Goal: Task Accomplishment & Management: Manage account settings

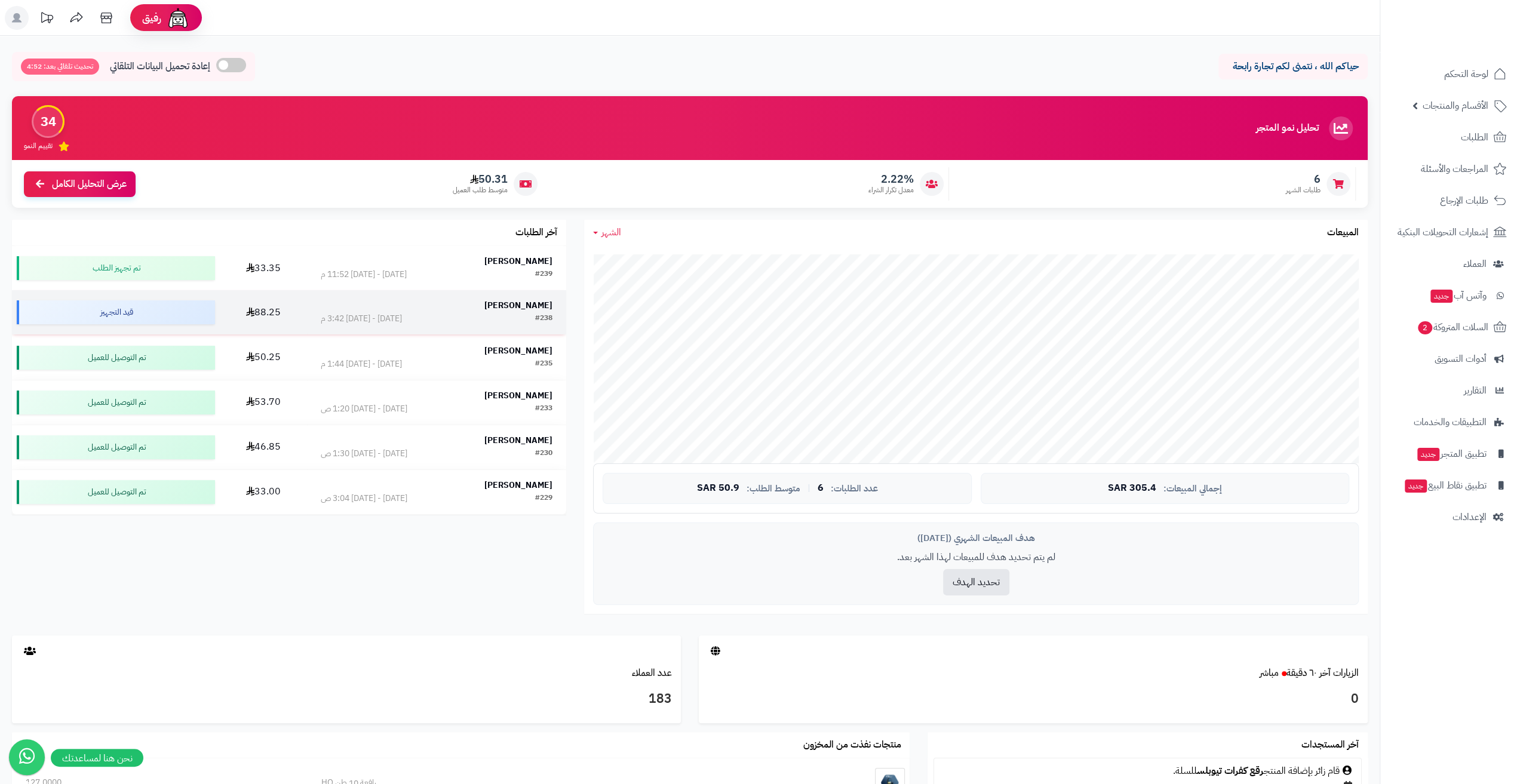
click at [439, 322] on div "#238 الأربعاء - ٢٠ أغسطس ٢٠٢٥ - 3:42 م" at bounding box center [437, 319] width 232 height 12
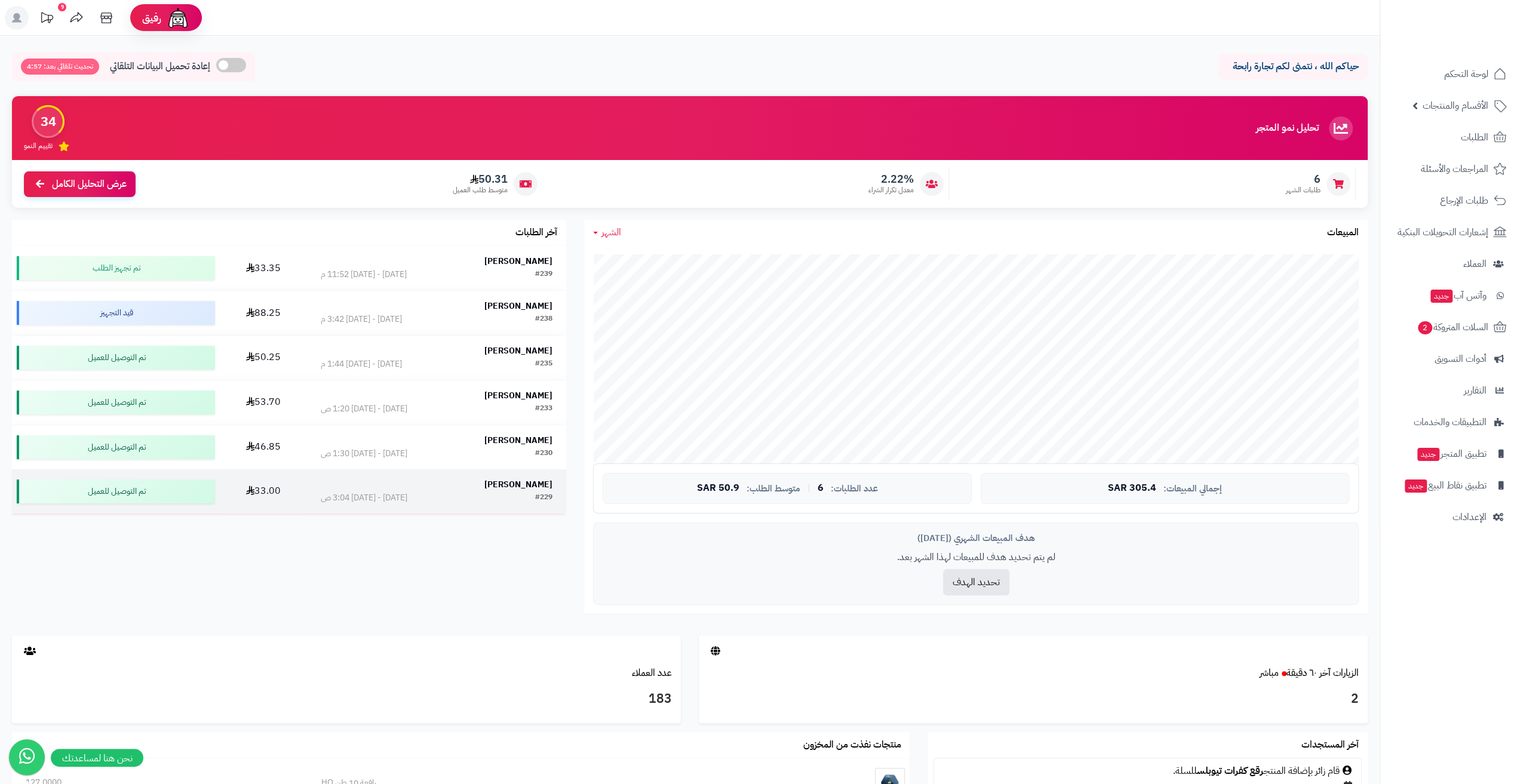
click at [470, 489] on div "تركي القحطاني" at bounding box center [437, 485] width 232 height 12
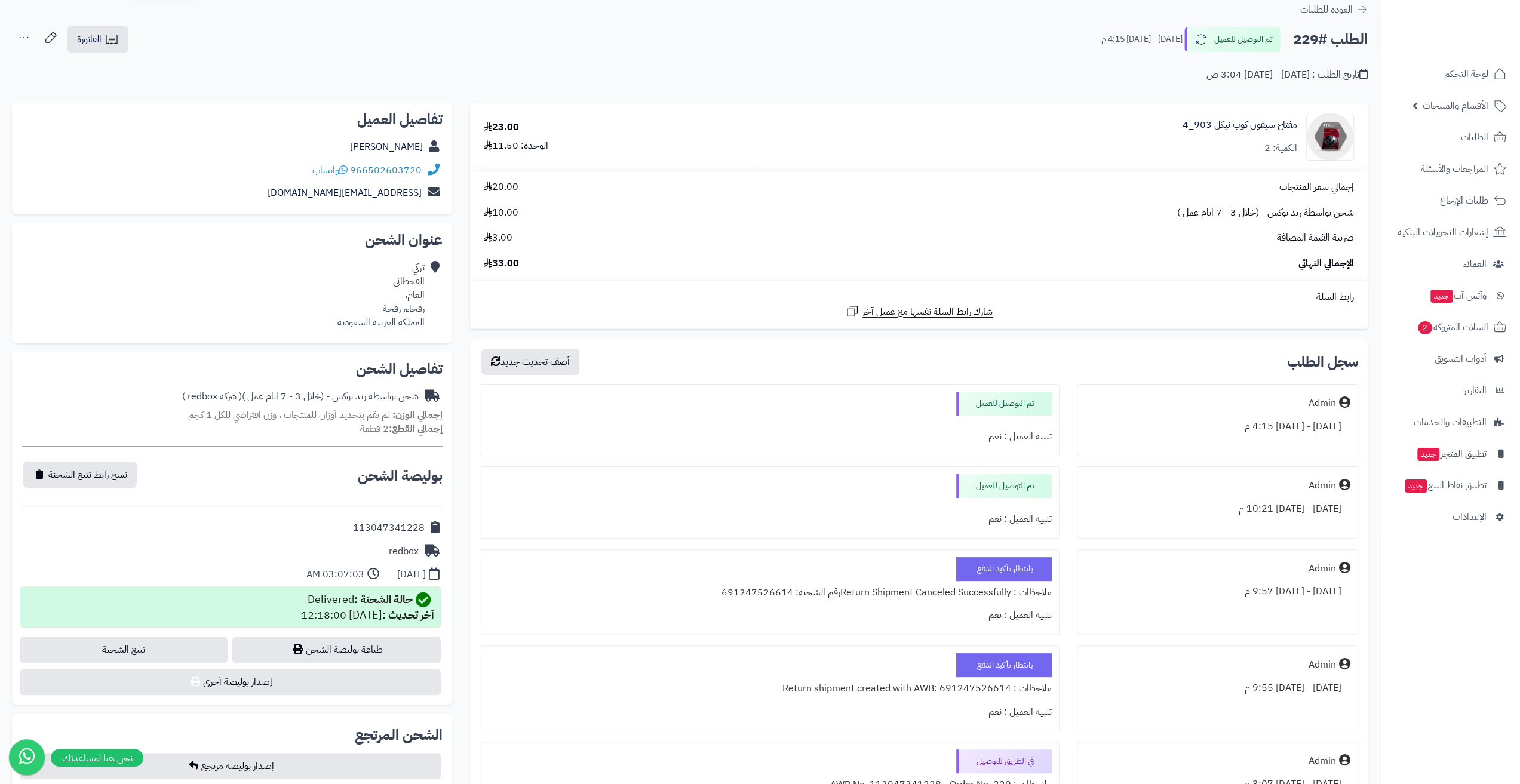
scroll to position [60, 0]
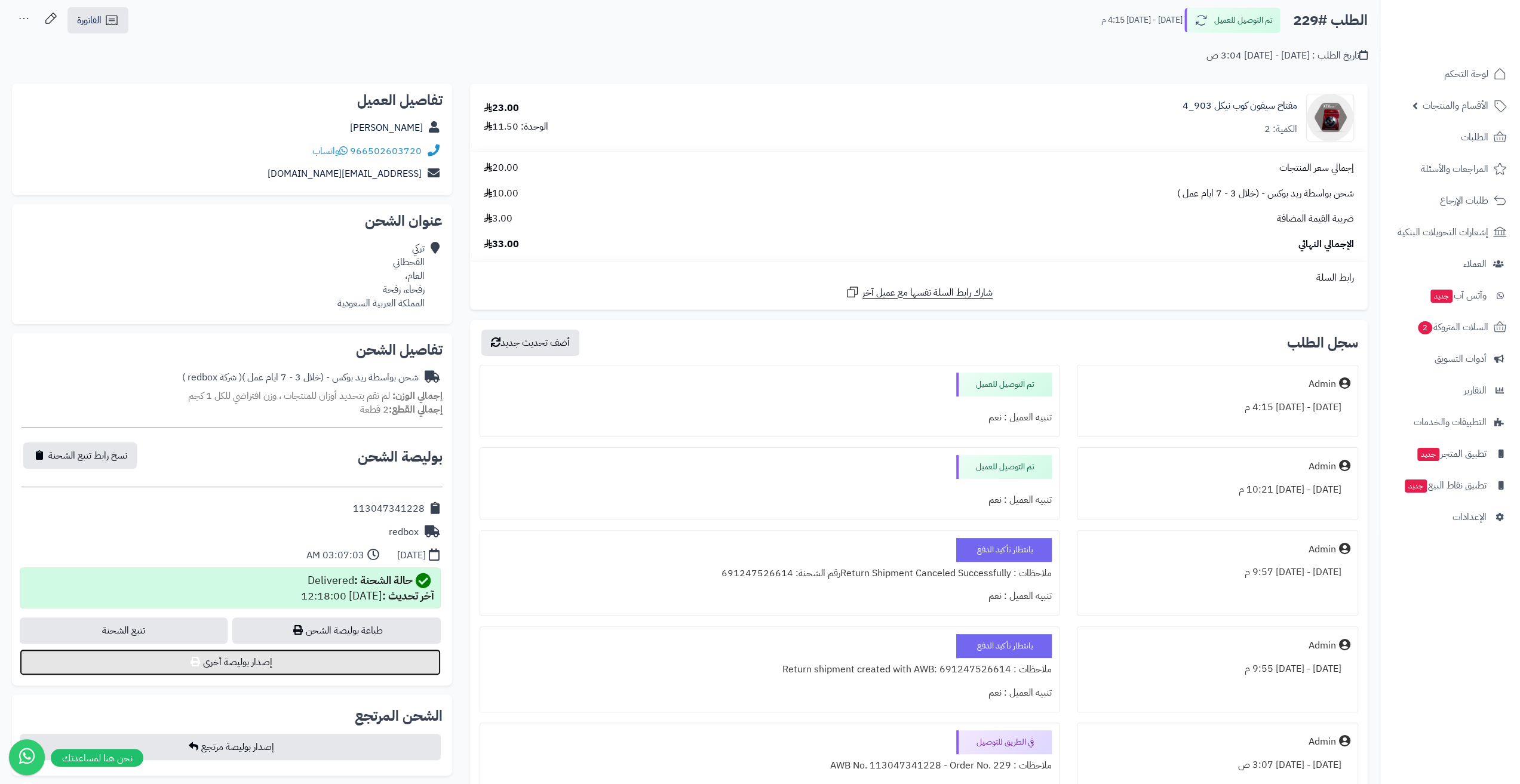
click at [219, 666] on button "إصدار بوليصة أخرى" at bounding box center [229, 662] width 421 height 26
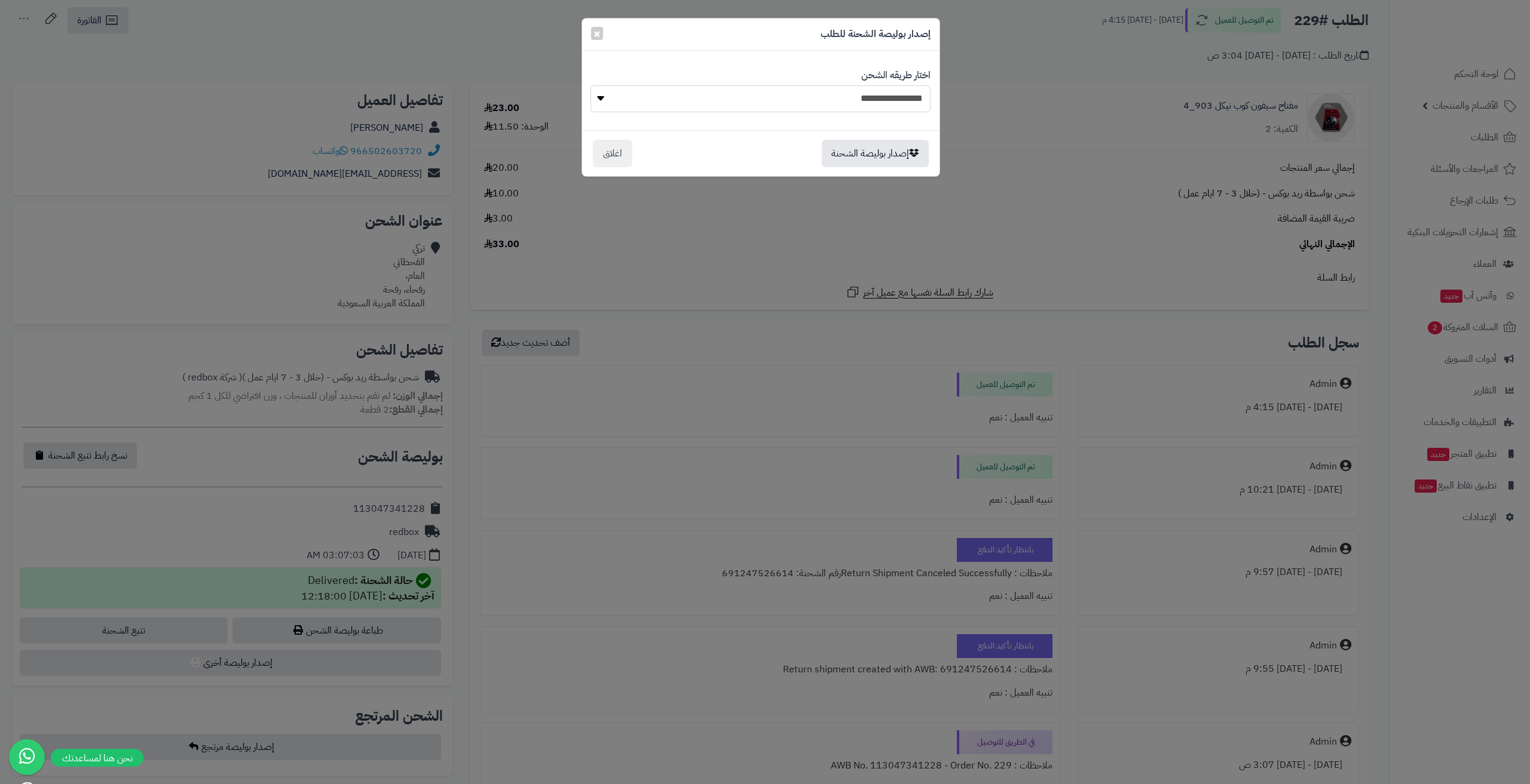
click at [805, 97] on select "**********" at bounding box center [760, 99] width 340 height 27
select select "******"
click at [590, 86] on select "**********" at bounding box center [760, 99] width 340 height 27
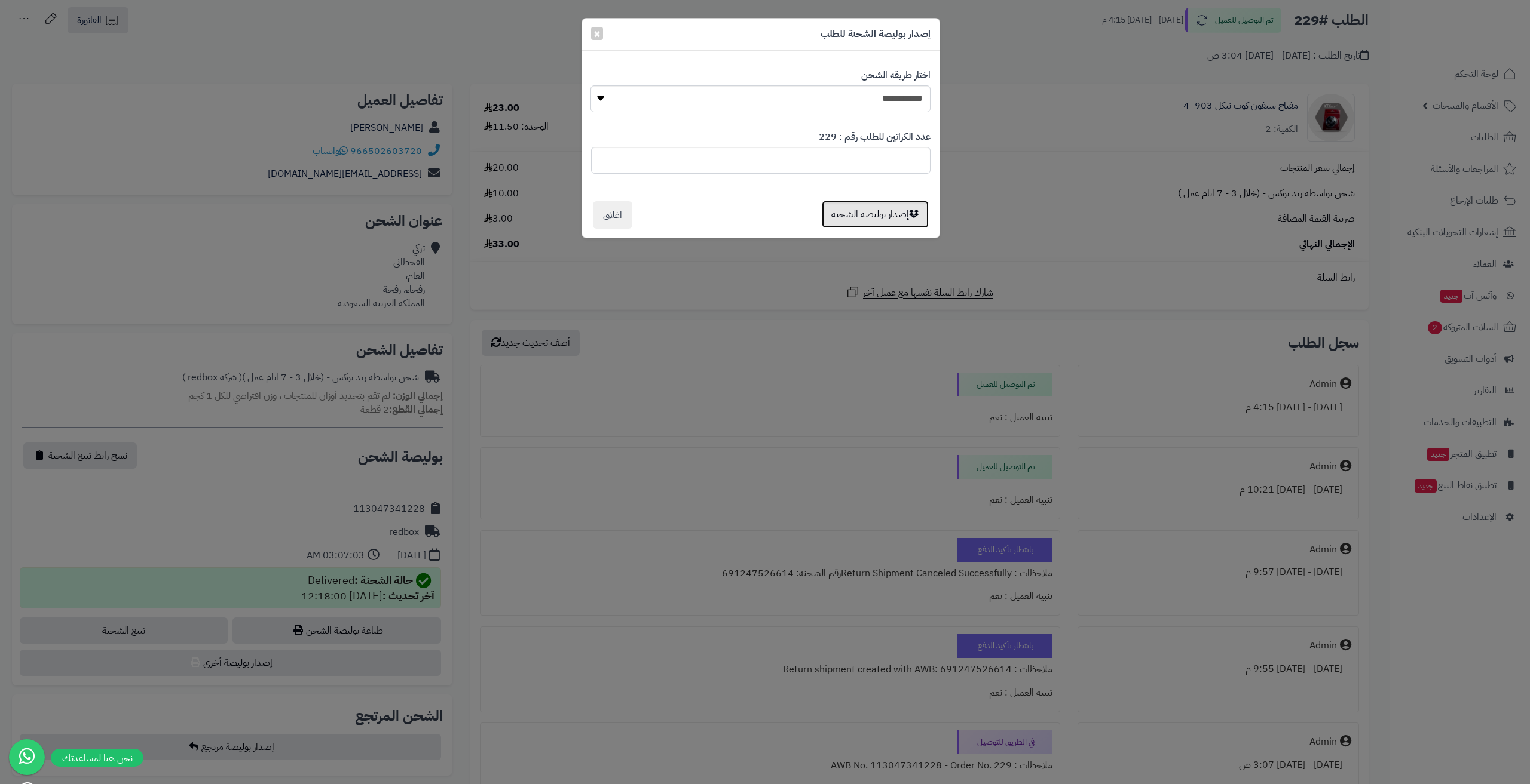
click at [865, 218] on button "إصدار بوليصة الشحنة" at bounding box center [875, 214] width 107 height 27
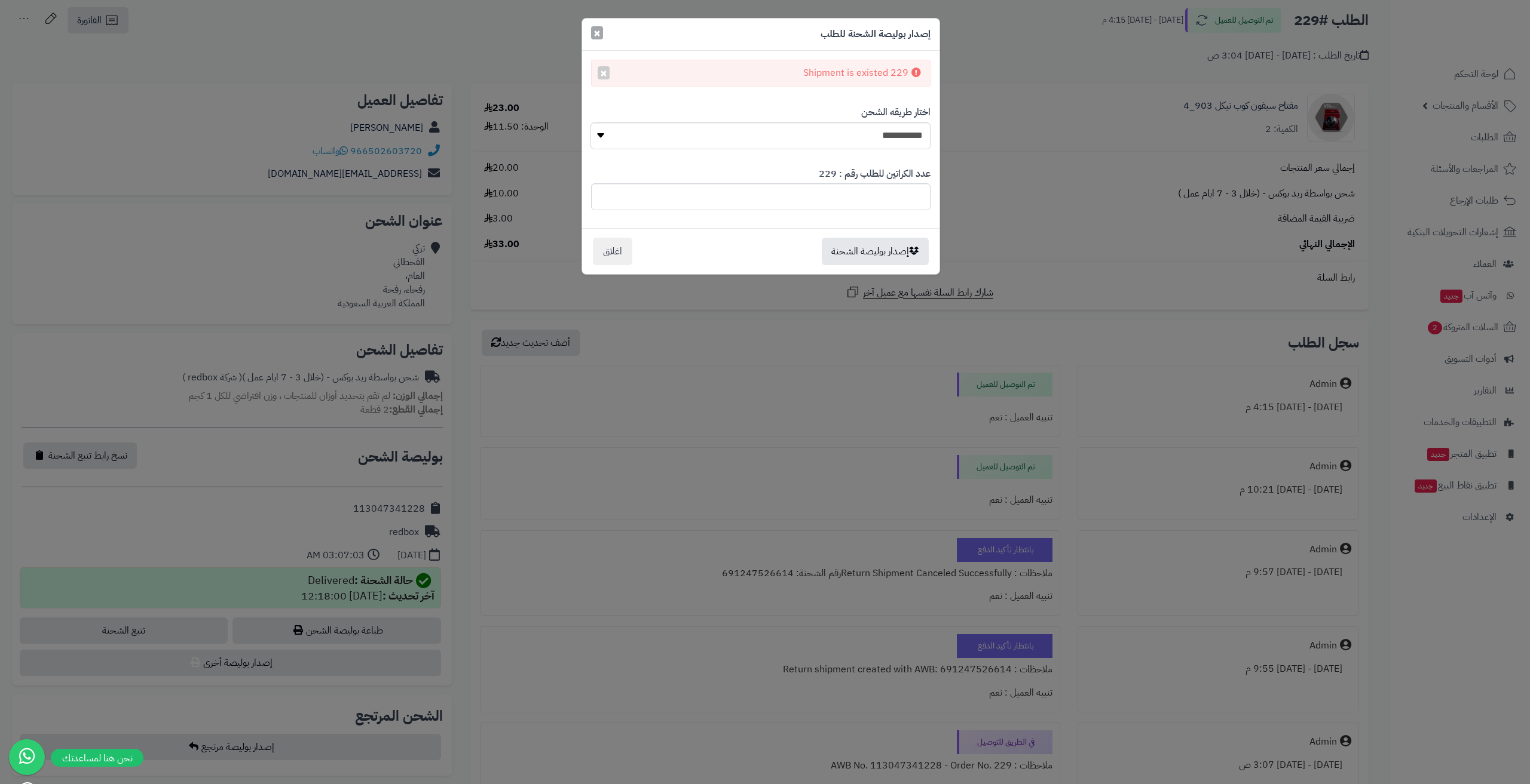
click at [591, 34] on button "×" at bounding box center [597, 33] width 12 height 14
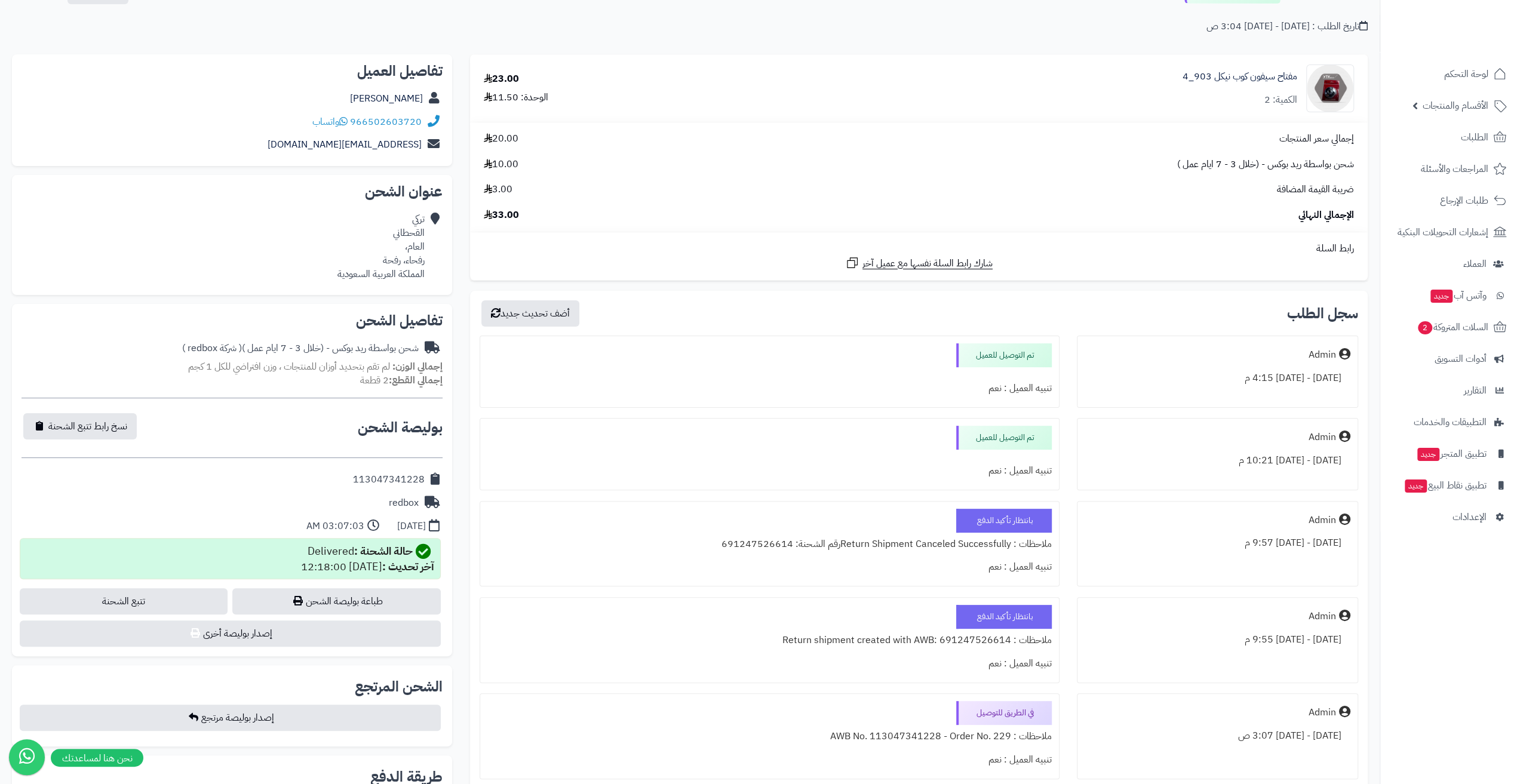
scroll to position [0, 0]
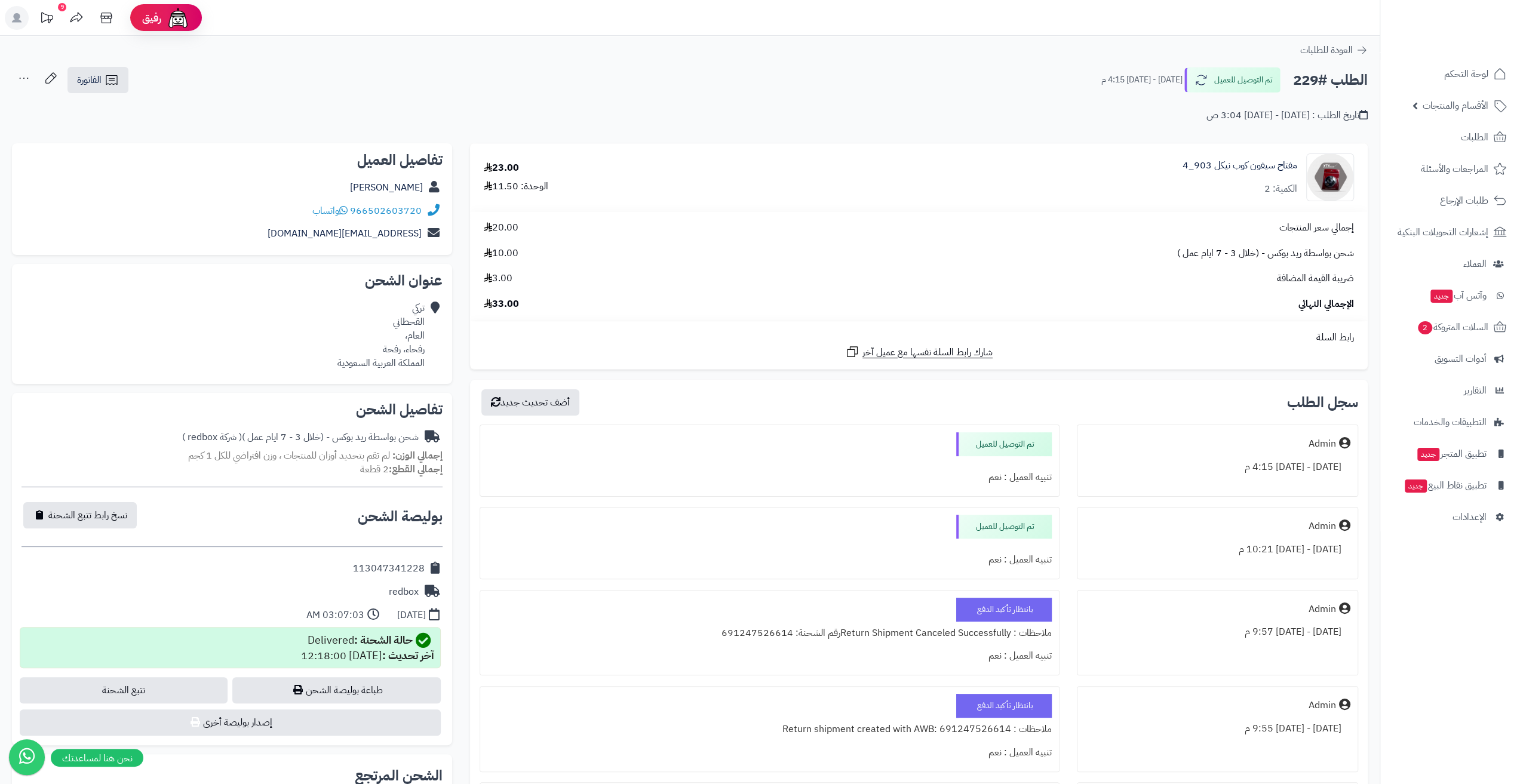
drag, startPoint x: 1294, startPoint y: 85, endPoint x: 1319, endPoint y: 86, distance: 25.0
click at [1319, 86] on h2 "الطلب #229" at bounding box center [1330, 80] width 75 height 25
copy h2 "229"
drag, startPoint x: 372, startPoint y: 188, endPoint x: 423, endPoint y: 191, distance: 51.1
click at [423, 191] on div "تركي القحطاني" at bounding box center [231, 188] width 421 height 24
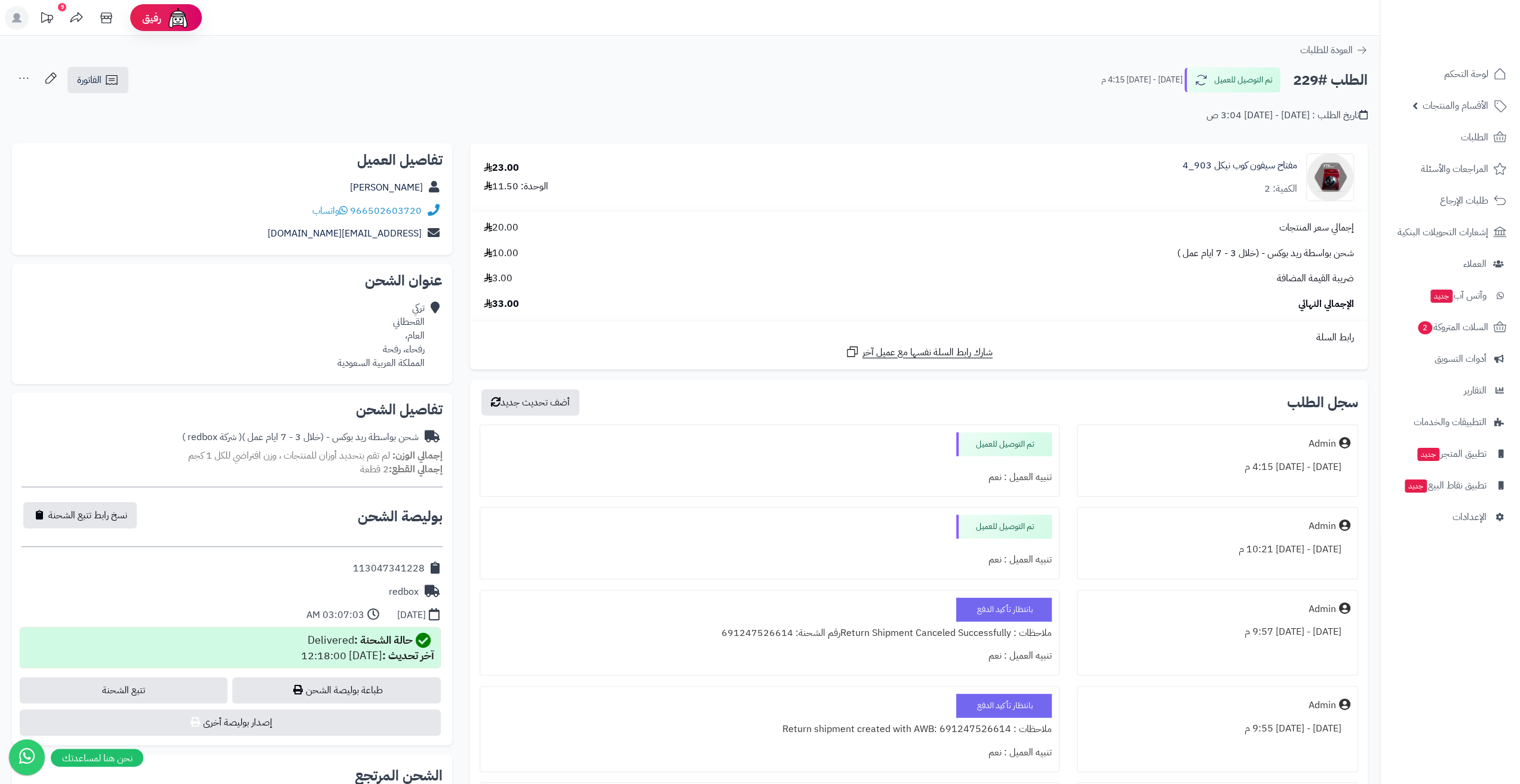
copy link "تركي القحطاني"
drag, startPoint x: 428, startPoint y: 204, endPoint x: 417, endPoint y: 210, distance: 12.5
click at [417, 210] on div "966502603720 واتساب" at bounding box center [231, 212] width 421 height 24
copy div "96650260372"
drag, startPoint x: 323, startPoint y: 232, endPoint x: 419, endPoint y: 237, distance: 96.1
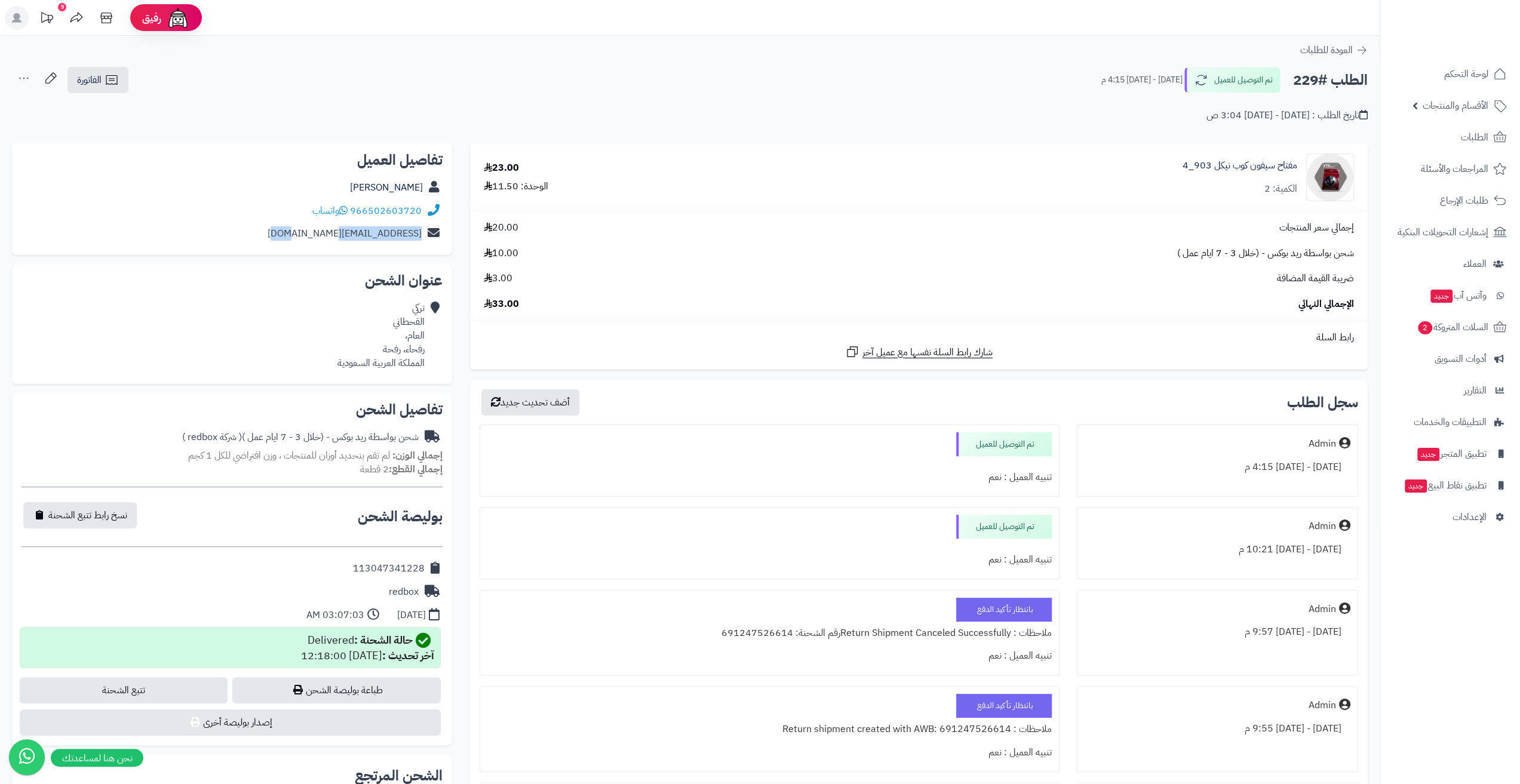
click at [419, 237] on div "talqhtany@gmail.com" at bounding box center [231, 234] width 421 height 24
copy link "talqhtany@gmail.com"
drag, startPoint x: 528, startPoint y: 163, endPoint x: 487, endPoint y: 164, distance: 41.0
click at [487, 164] on div "23.00 الوحدة: 11.50" at bounding box center [612, 177] width 274 height 32
copy div "23.00"
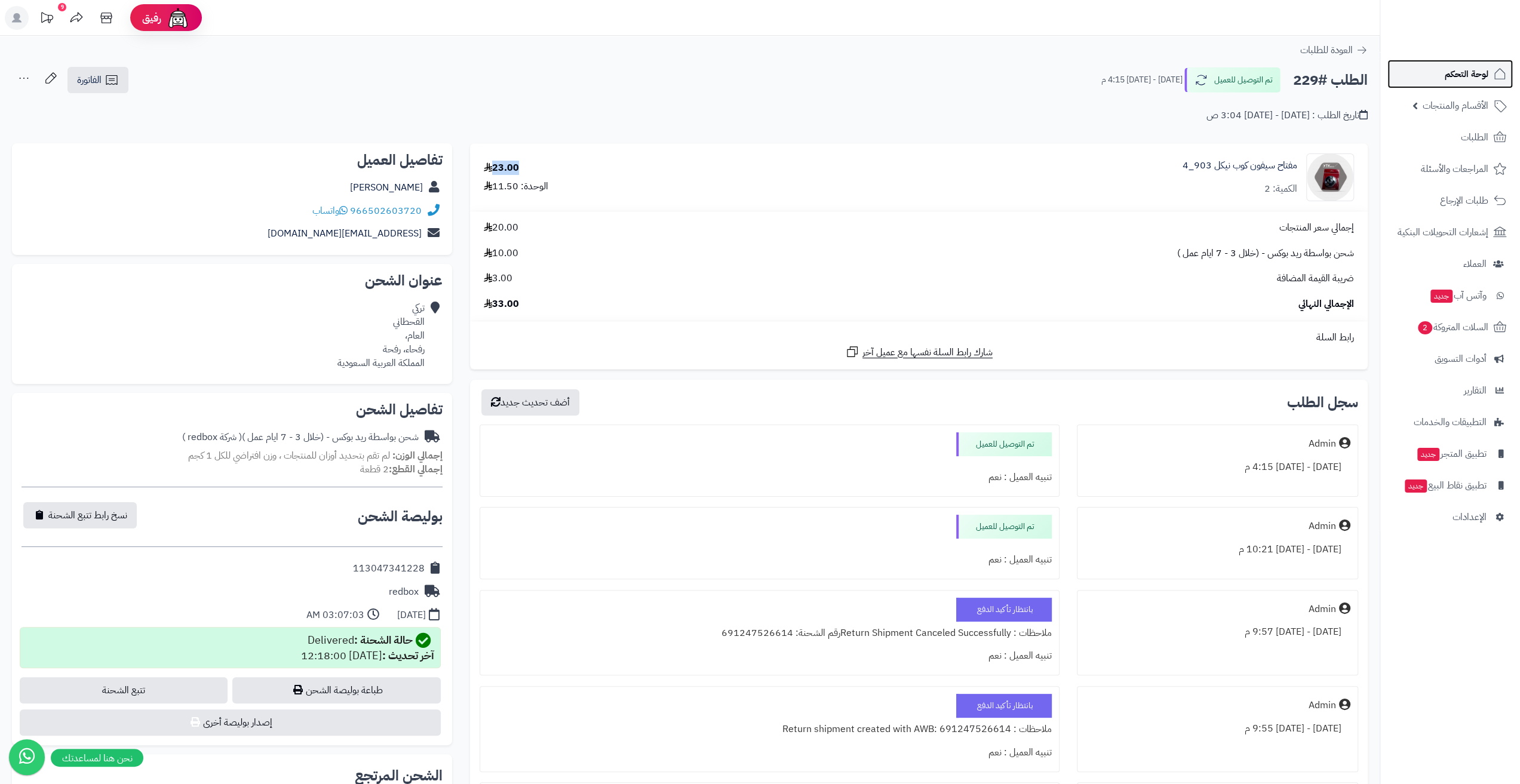
click at [1490, 68] on link "لوحة التحكم" at bounding box center [1451, 75] width 125 height 29
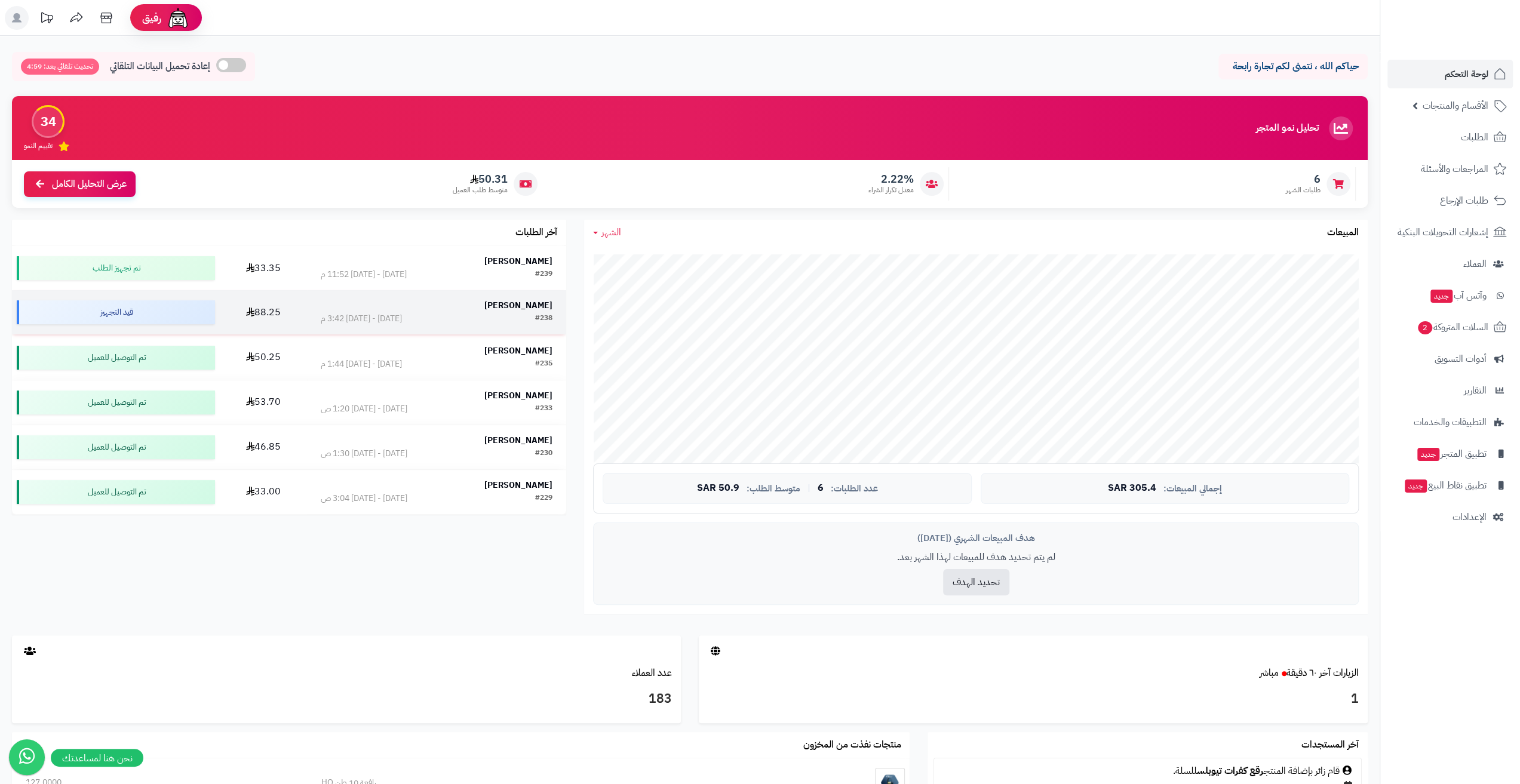
click at [390, 322] on div "[DATE] - [DATE] 3:42 م" at bounding box center [362, 319] width 81 height 12
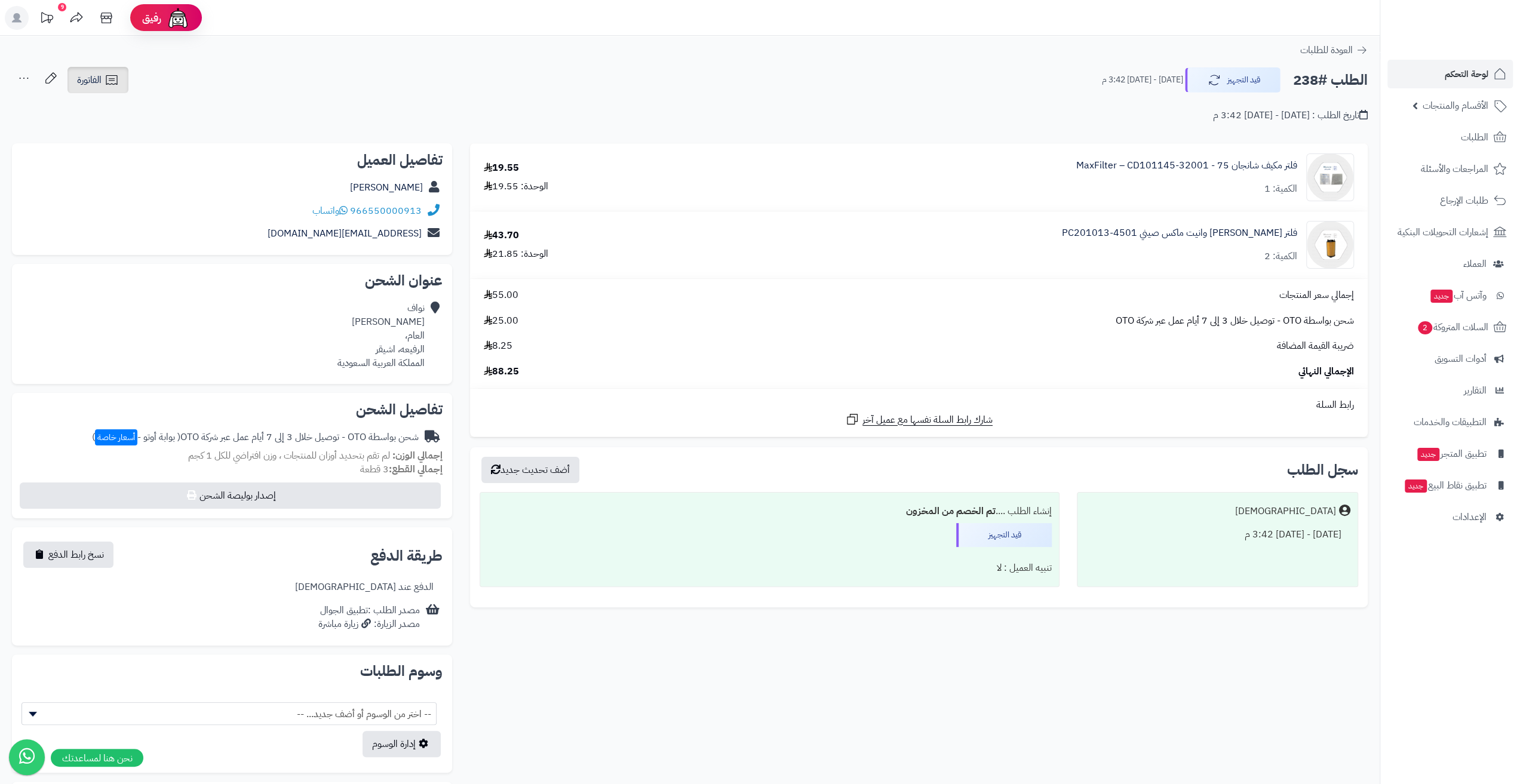
click at [119, 86] on icon at bounding box center [111, 80] width 14 height 14
click at [142, 109] on link "طباعة الفاتورة" at bounding box center [130, 111] width 127 height 27
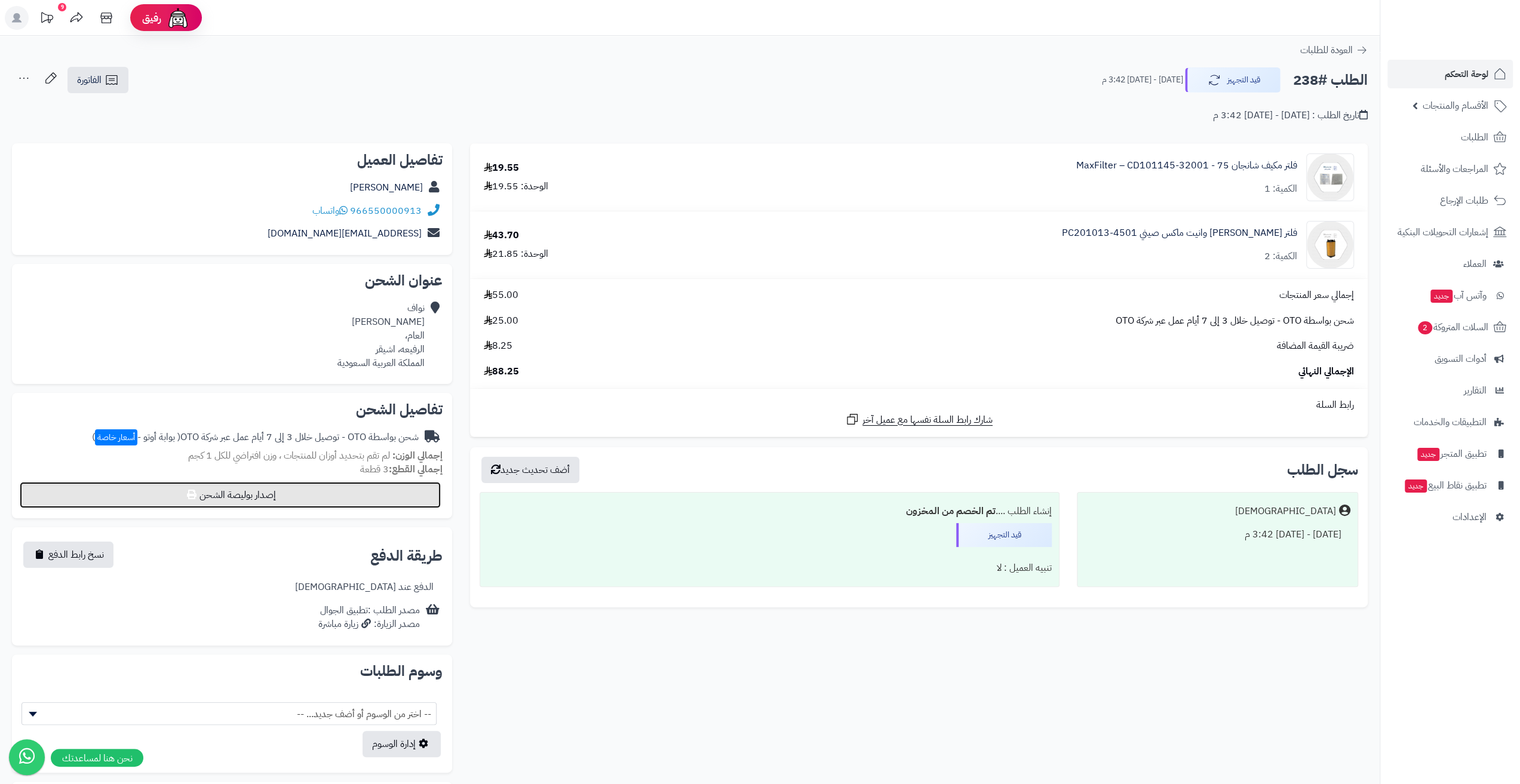
click at [310, 493] on button "إصدار بوليصة الشحن" at bounding box center [229, 494] width 421 height 26
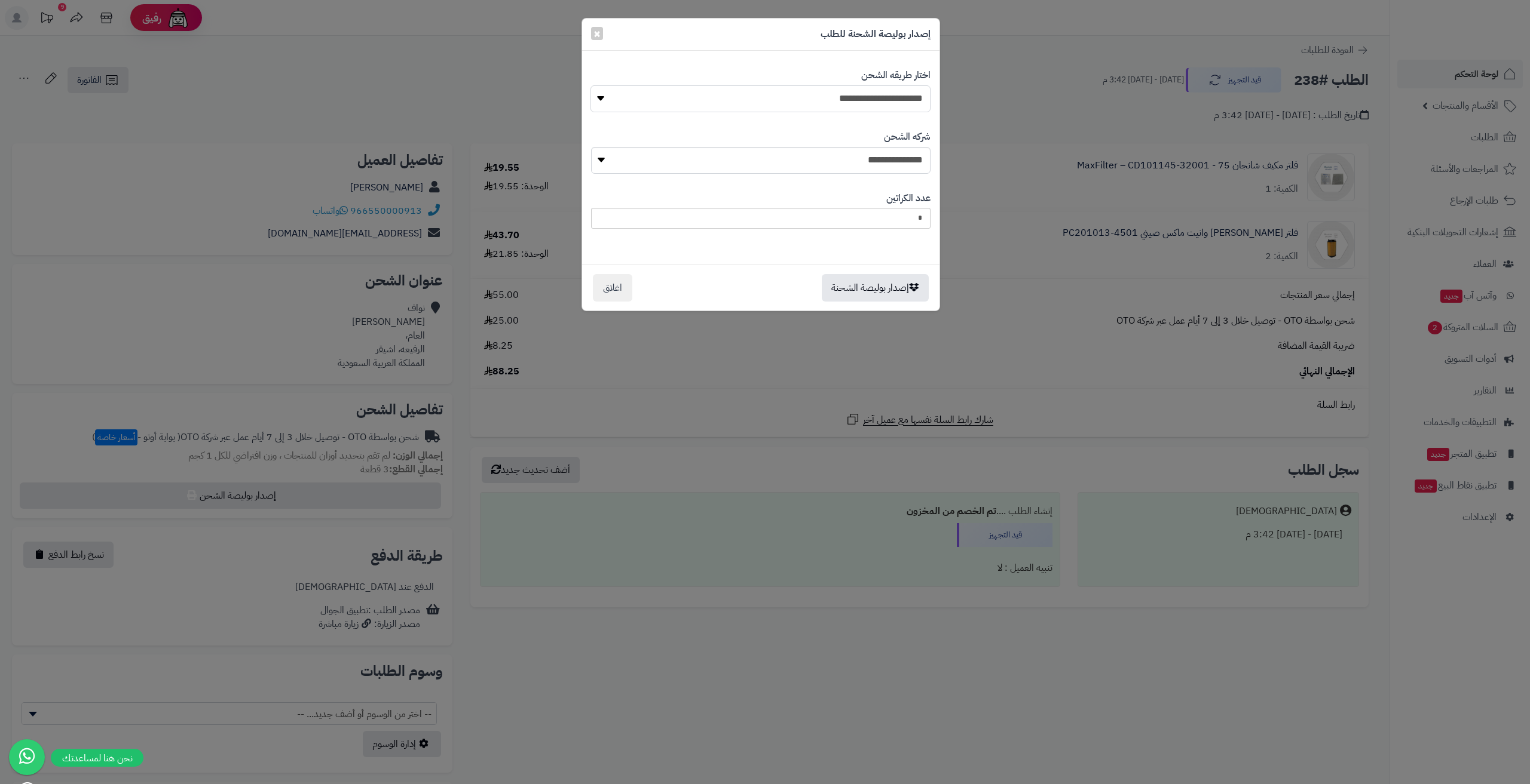
click at [862, 102] on select "**********" at bounding box center [760, 99] width 340 height 27
select select "******"
click at [590, 86] on select "**********" at bounding box center [760, 99] width 340 height 27
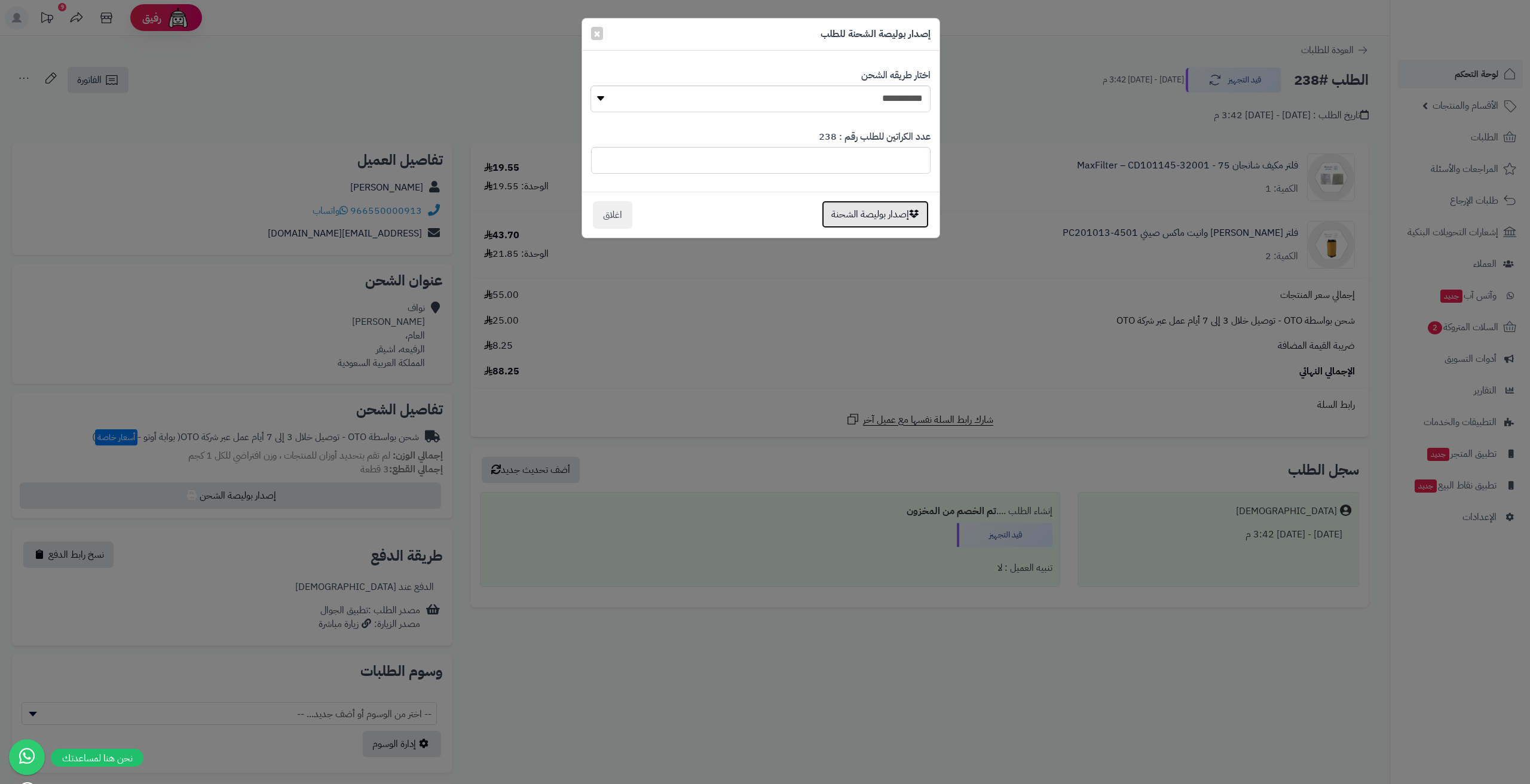
click at [869, 212] on button "إصدار بوليصة الشحنة" at bounding box center [875, 214] width 107 height 27
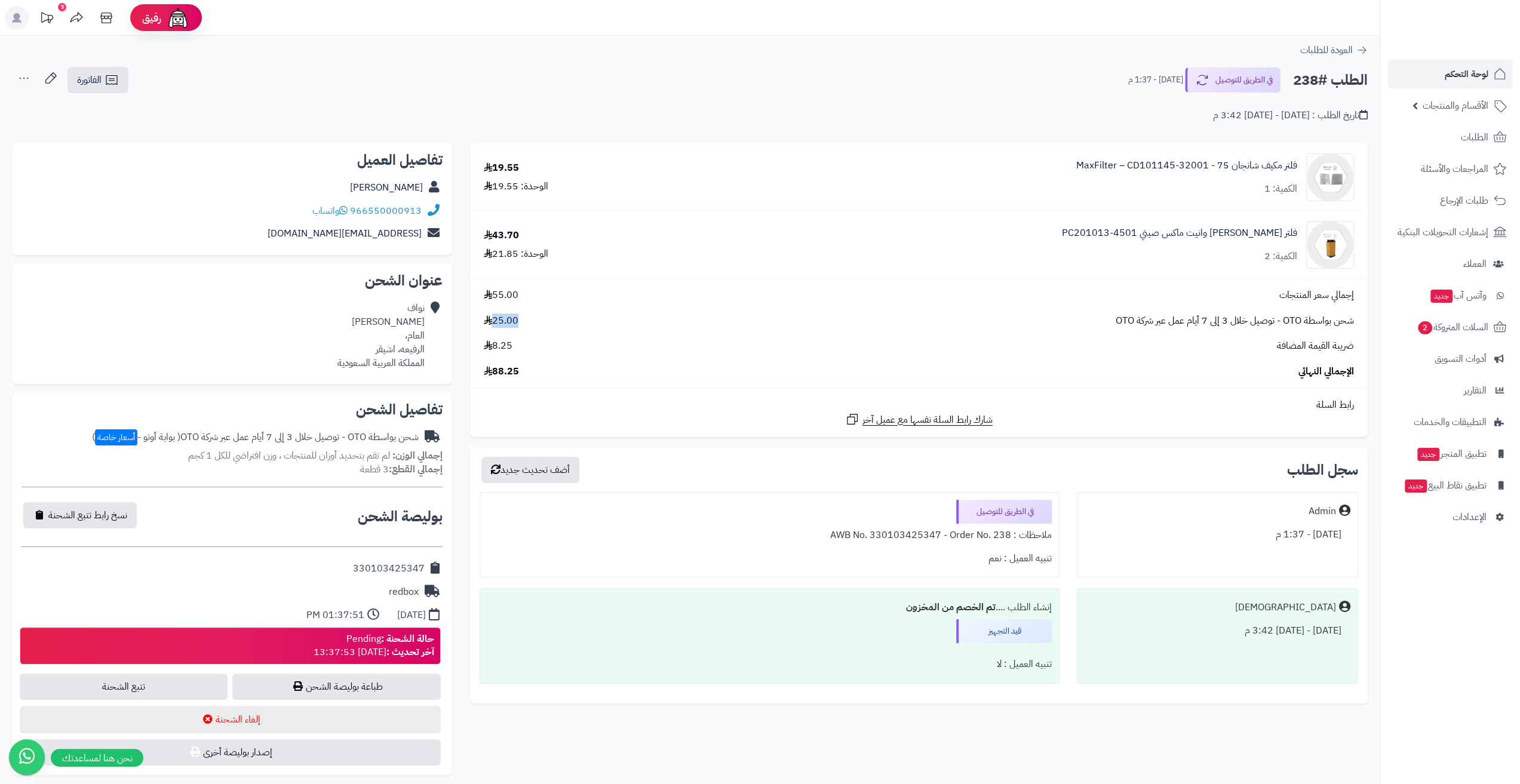
drag, startPoint x: 494, startPoint y: 318, endPoint x: 530, endPoint y: 321, distance: 36.1
click at [530, 321] on div "شحن بواسطة OTO - توصيل خلال 3 إلى 7 أيام عمل عبر شركة OTO 25.00" at bounding box center [919, 321] width 888 height 14
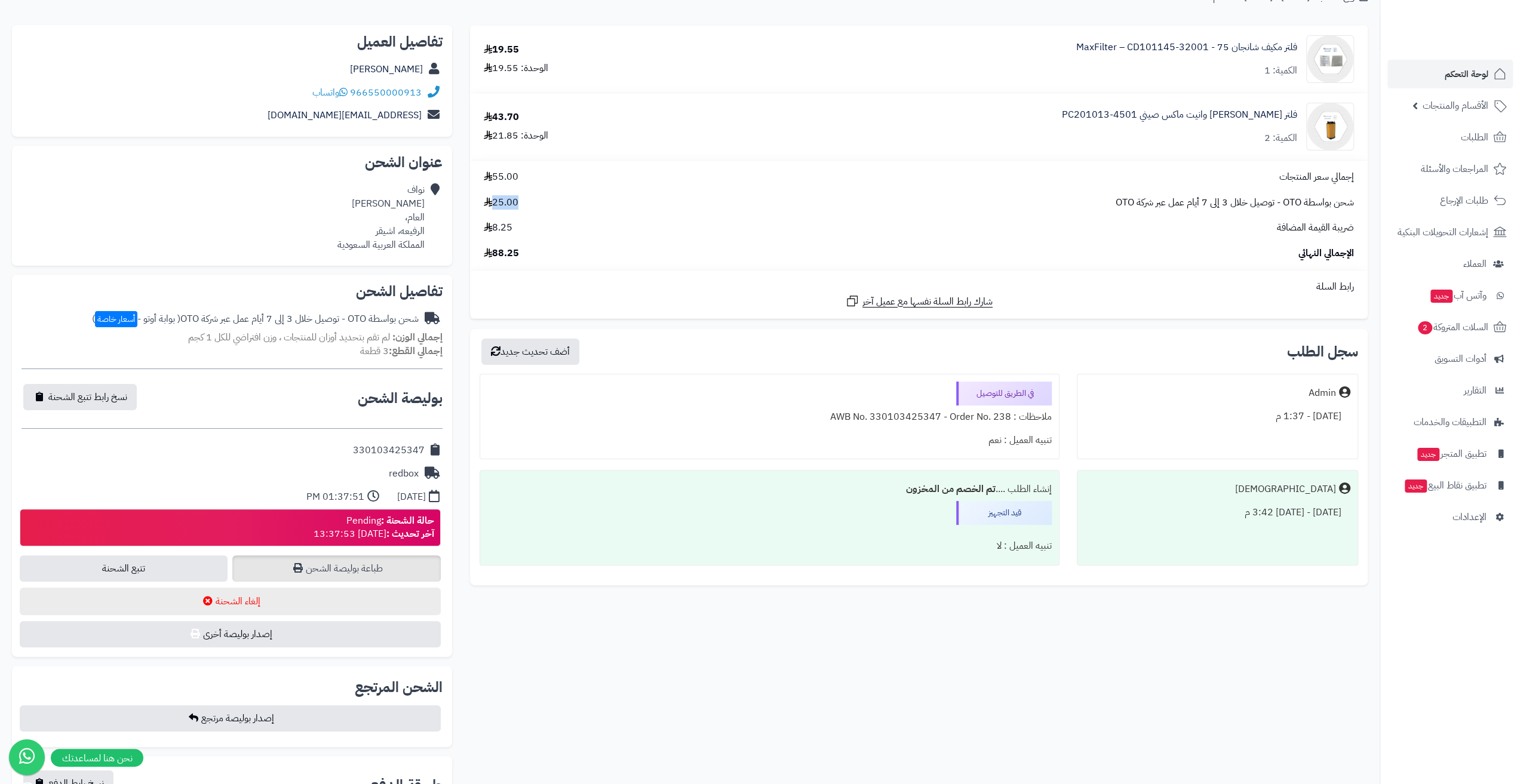
scroll to position [119, 0]
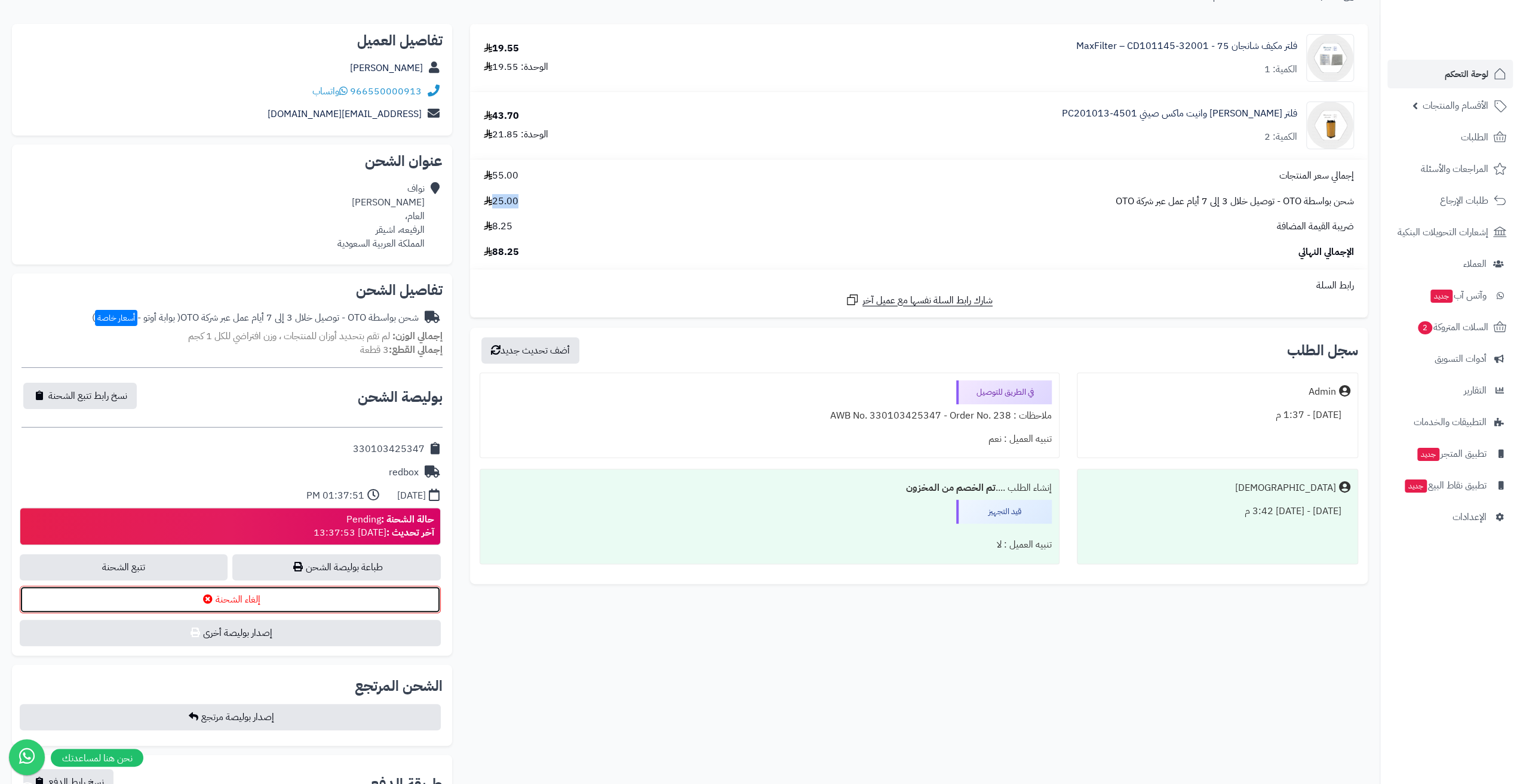
click at [278, 595] on button "إلغاء الشحنة" at bounding box center [229, 599] width 421 height 27
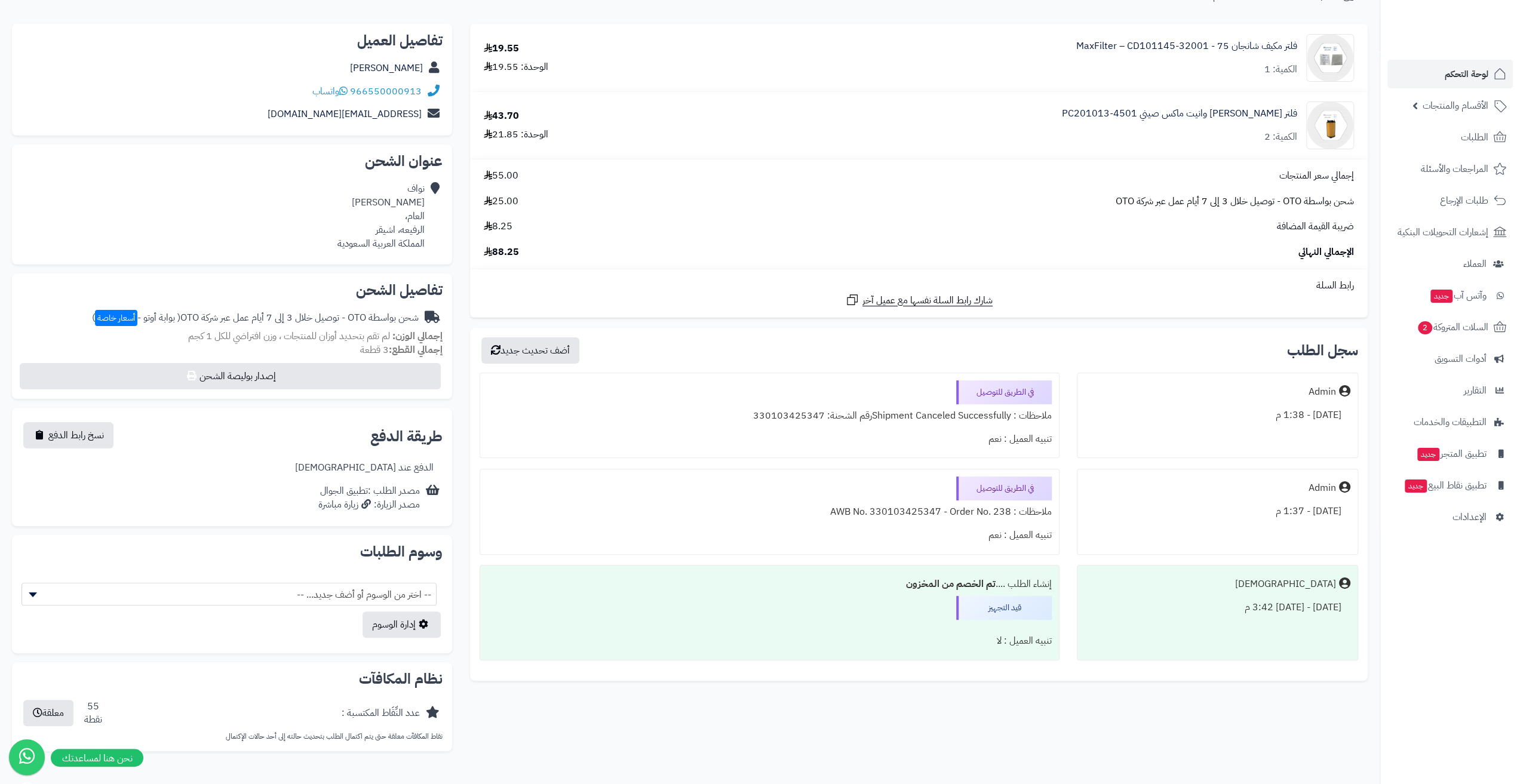
scroll to position [179, 0]
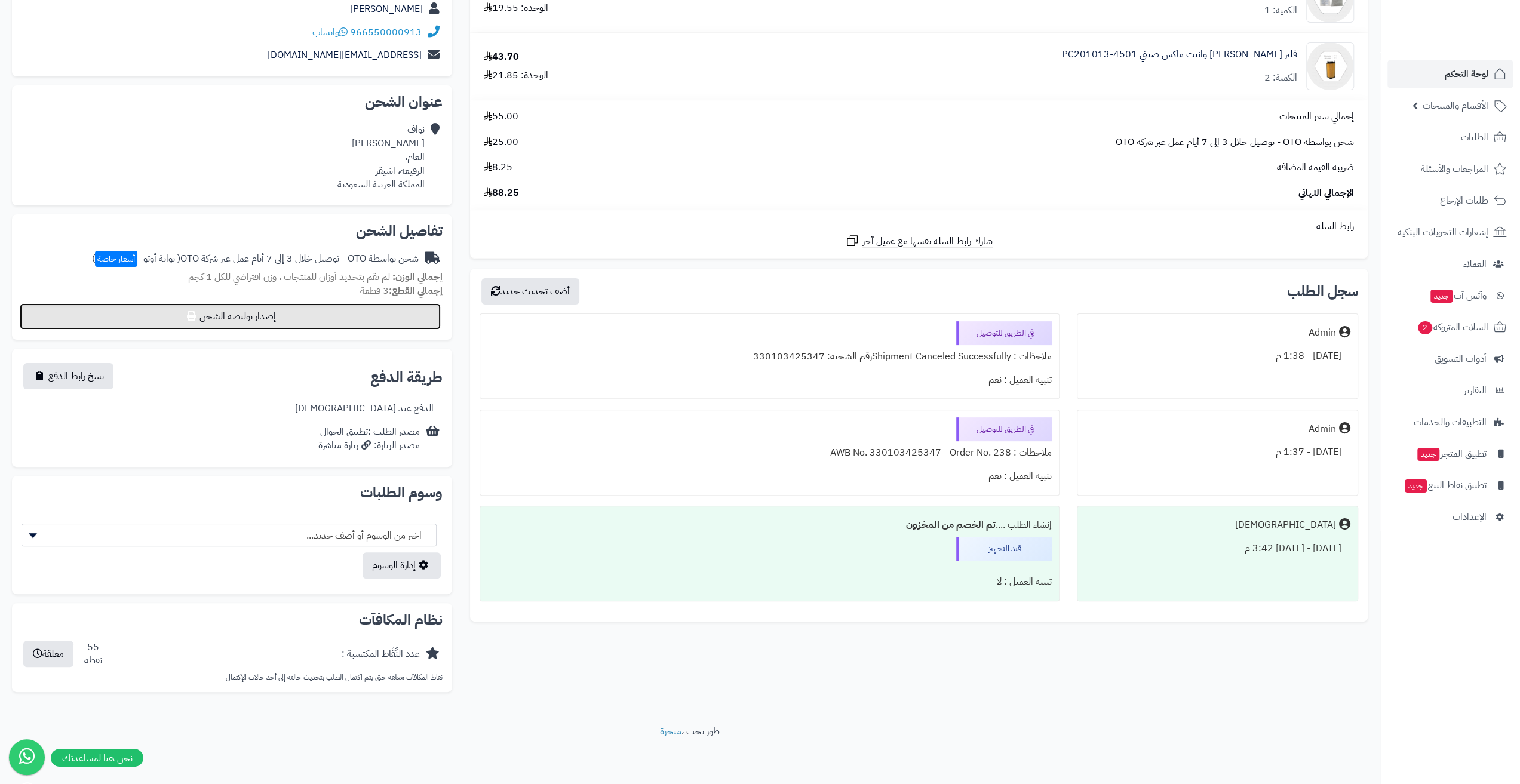
click at [242, 319] on button "إصدار بوليصة الشحن" at bounding box center [229, 316] width 421 height 26
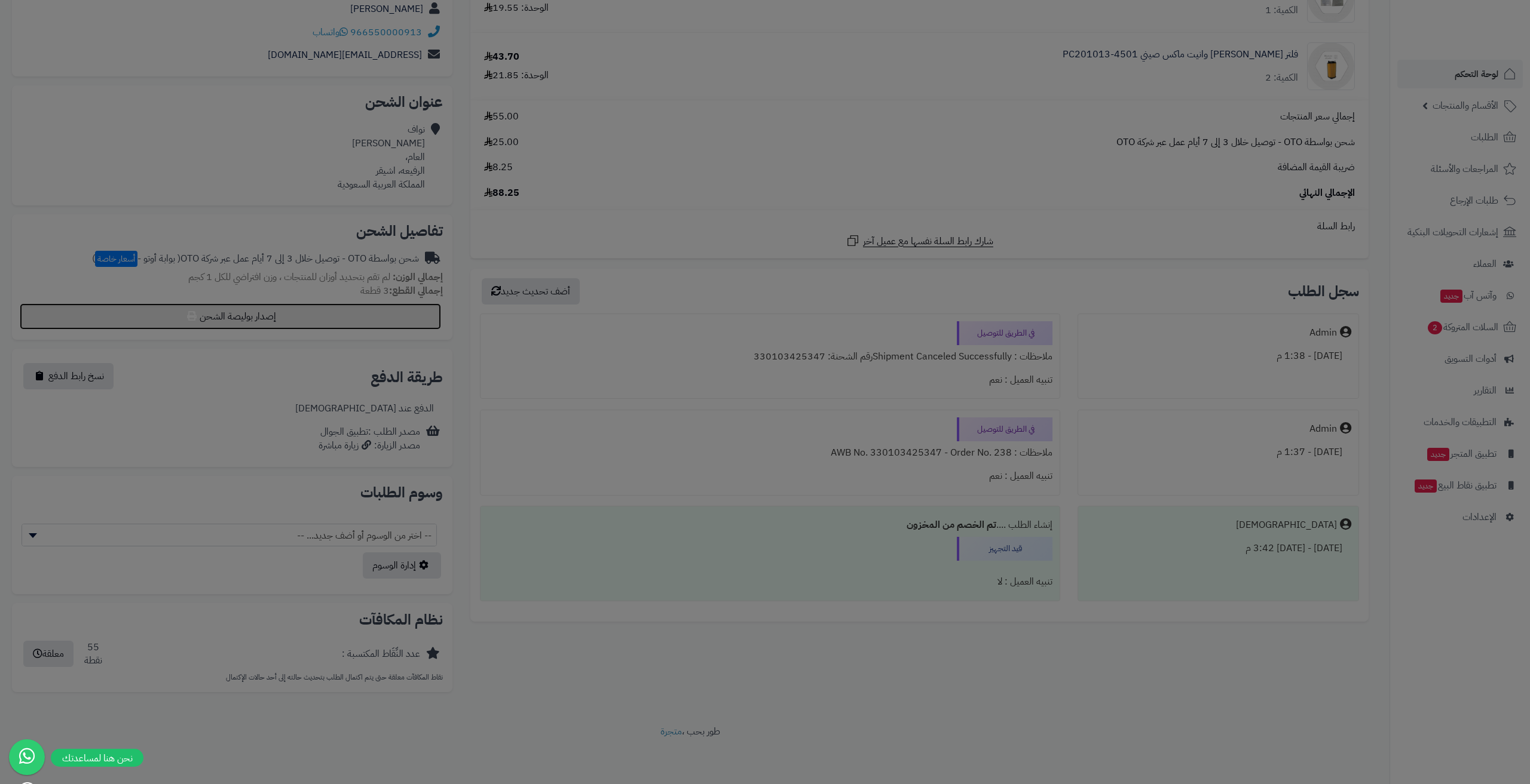
select select "***"
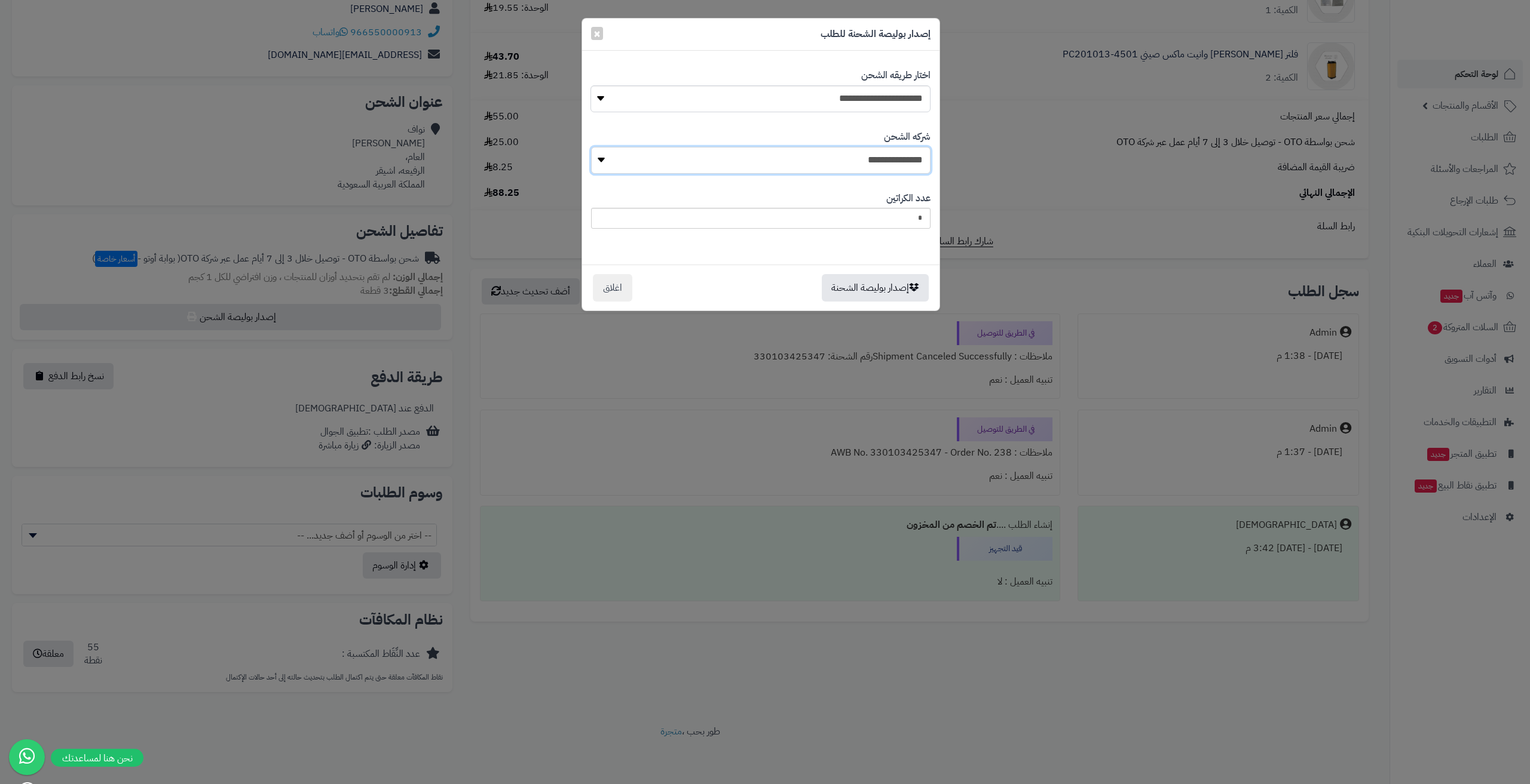
click at [856, 168] on select "**********" at bounding box center [761, 161] width 340 height 27
select select "****"
click at [591, 147] on select "**********" at bounding box center [761, 161] width 340 height 27
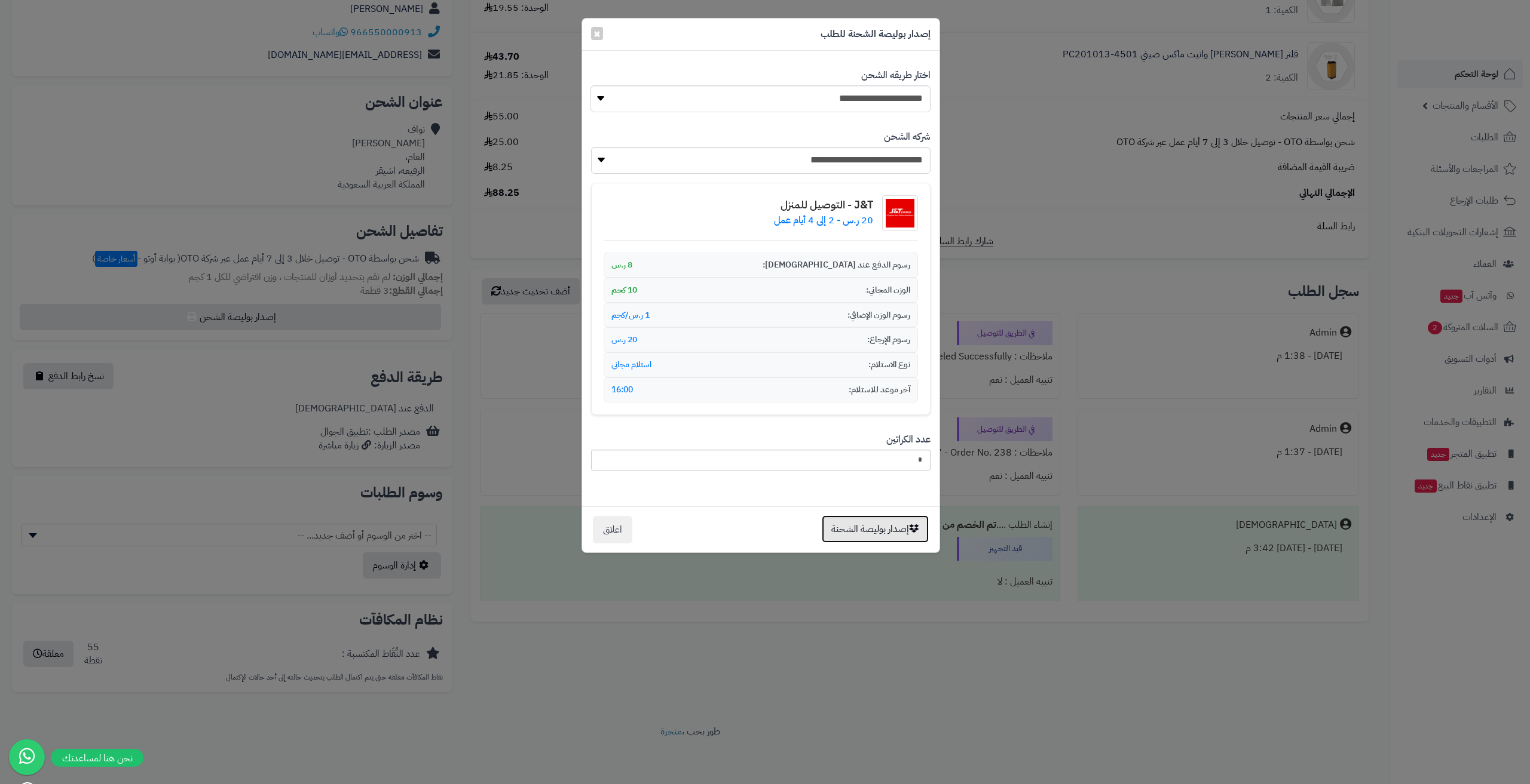
click at [856, 525] on button "إصدار بوليصة الشحنة" at bounding box center [875, 529] width 107 height 27
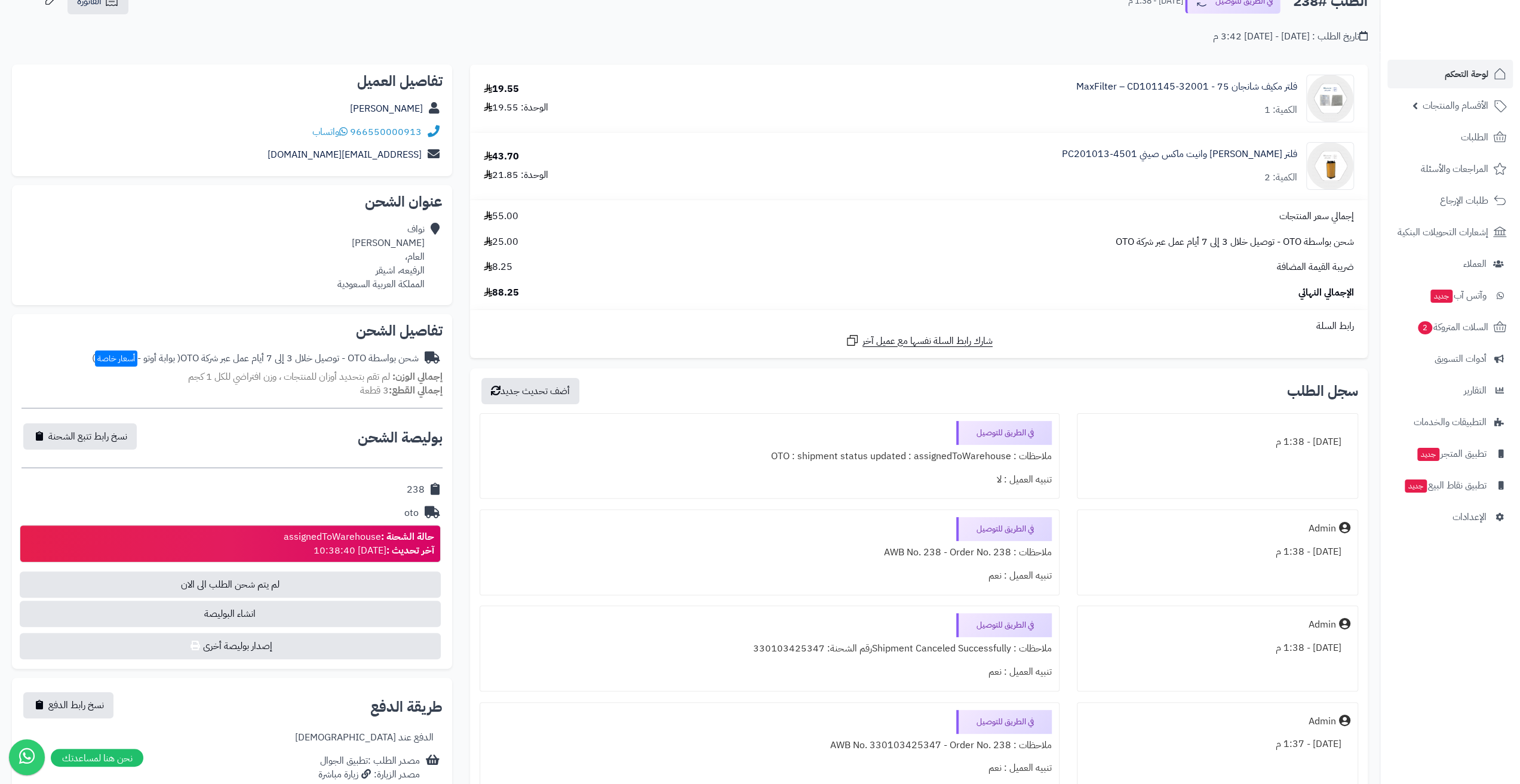
scroll to position [60, 0]
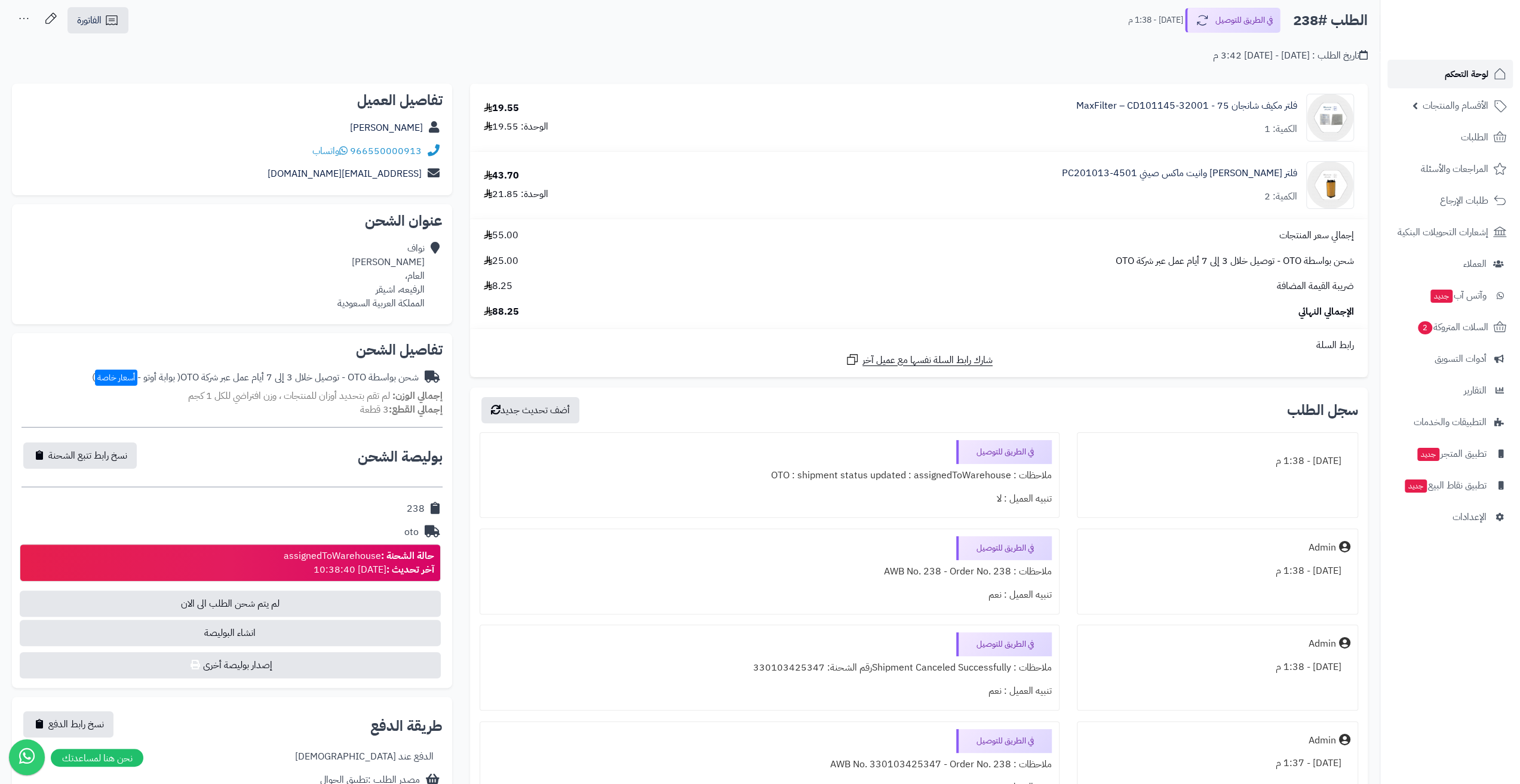
click at [1462, 77] on span "لوحة التحكم" at bounding box center [1467, 75] width 43 height 17
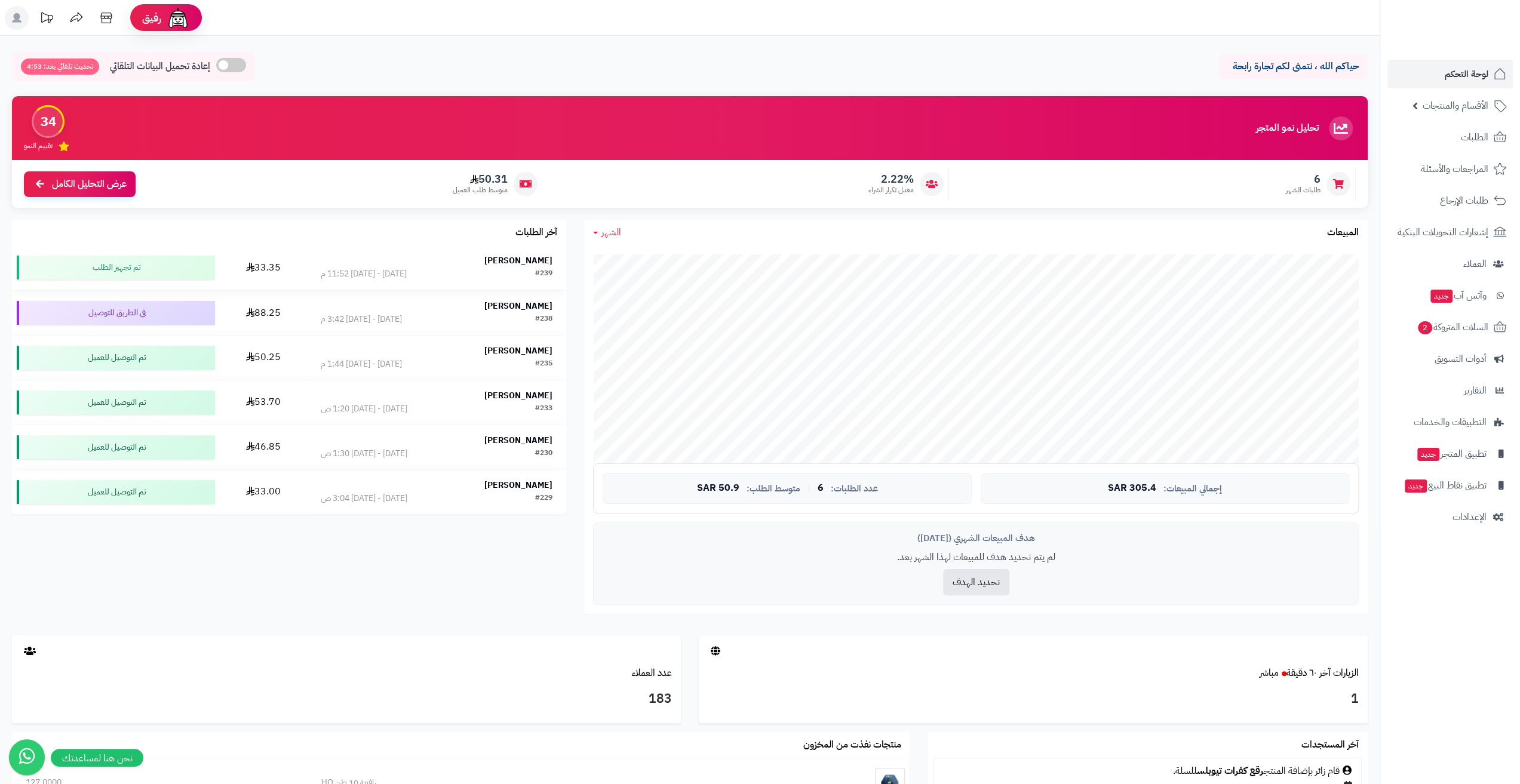
click at [415, 267] on div "[PERSON_NAME]" at bounding box center [437, 261] width 232 height 12
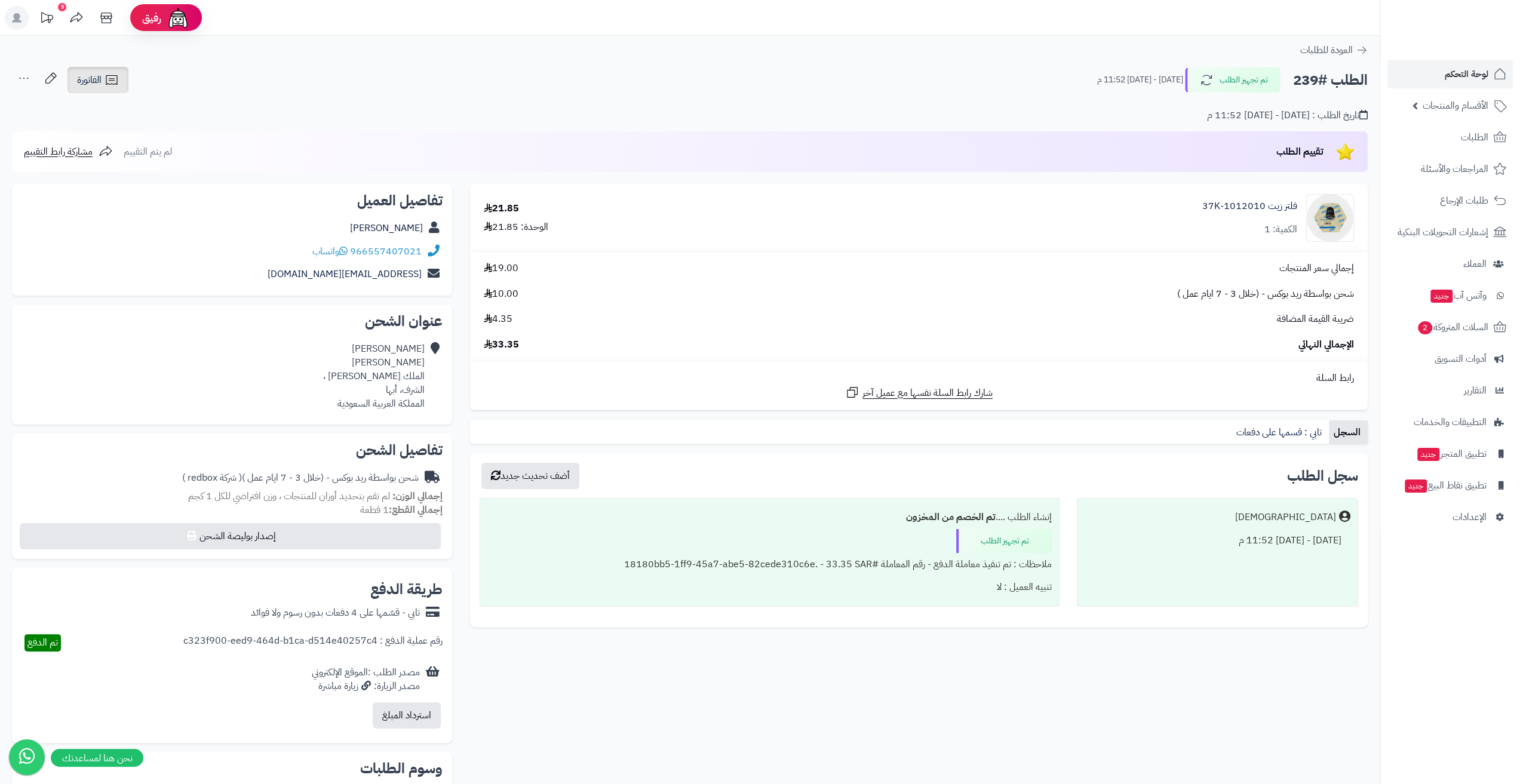
click at [119, 84] on icon at bounding box center [111, 80] width 14 height 14
click at [143, 104] on link "طباعة الفاتورة" at bounding box center [130, 111] width 127 height 27
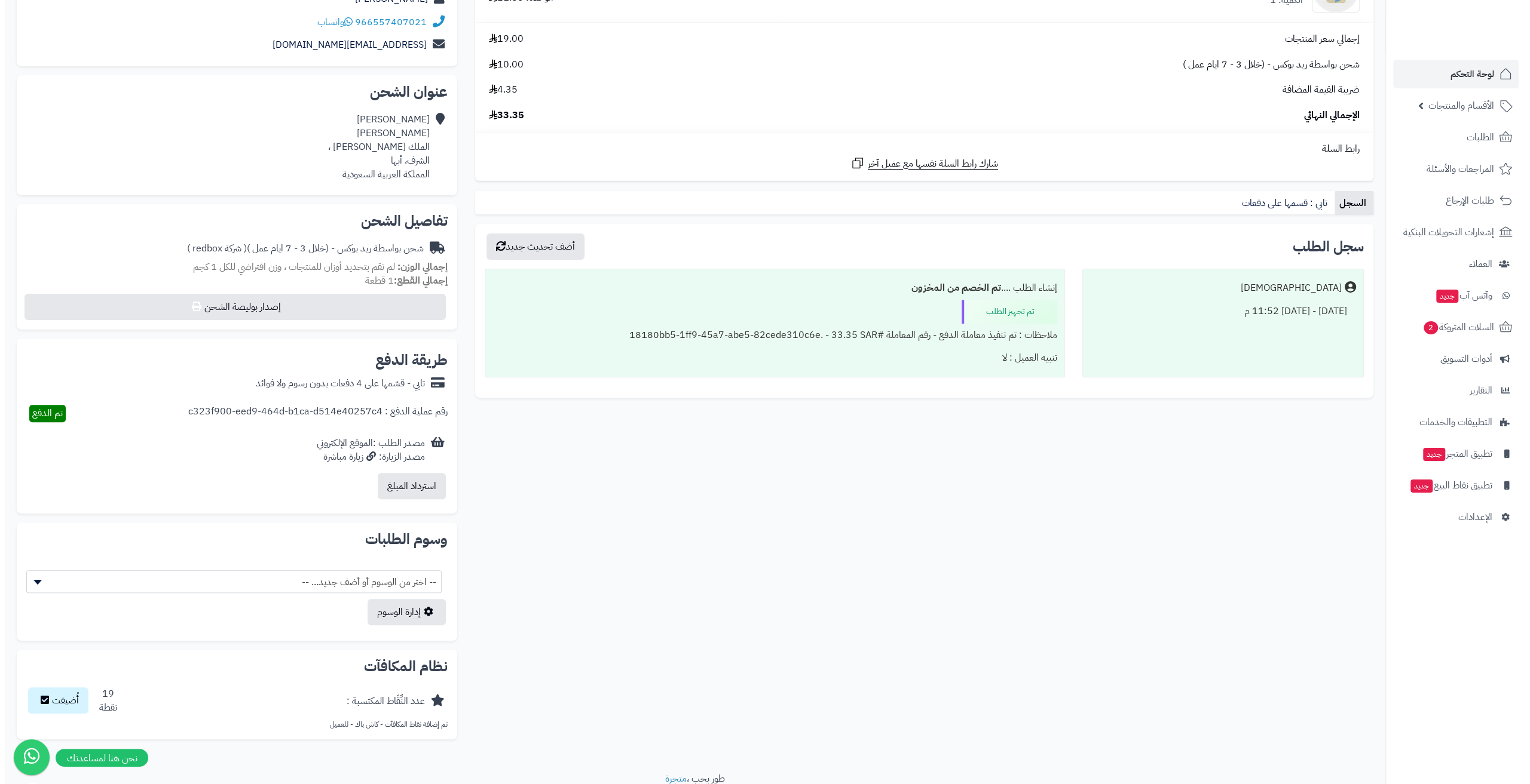
scroll to position [239, 0]
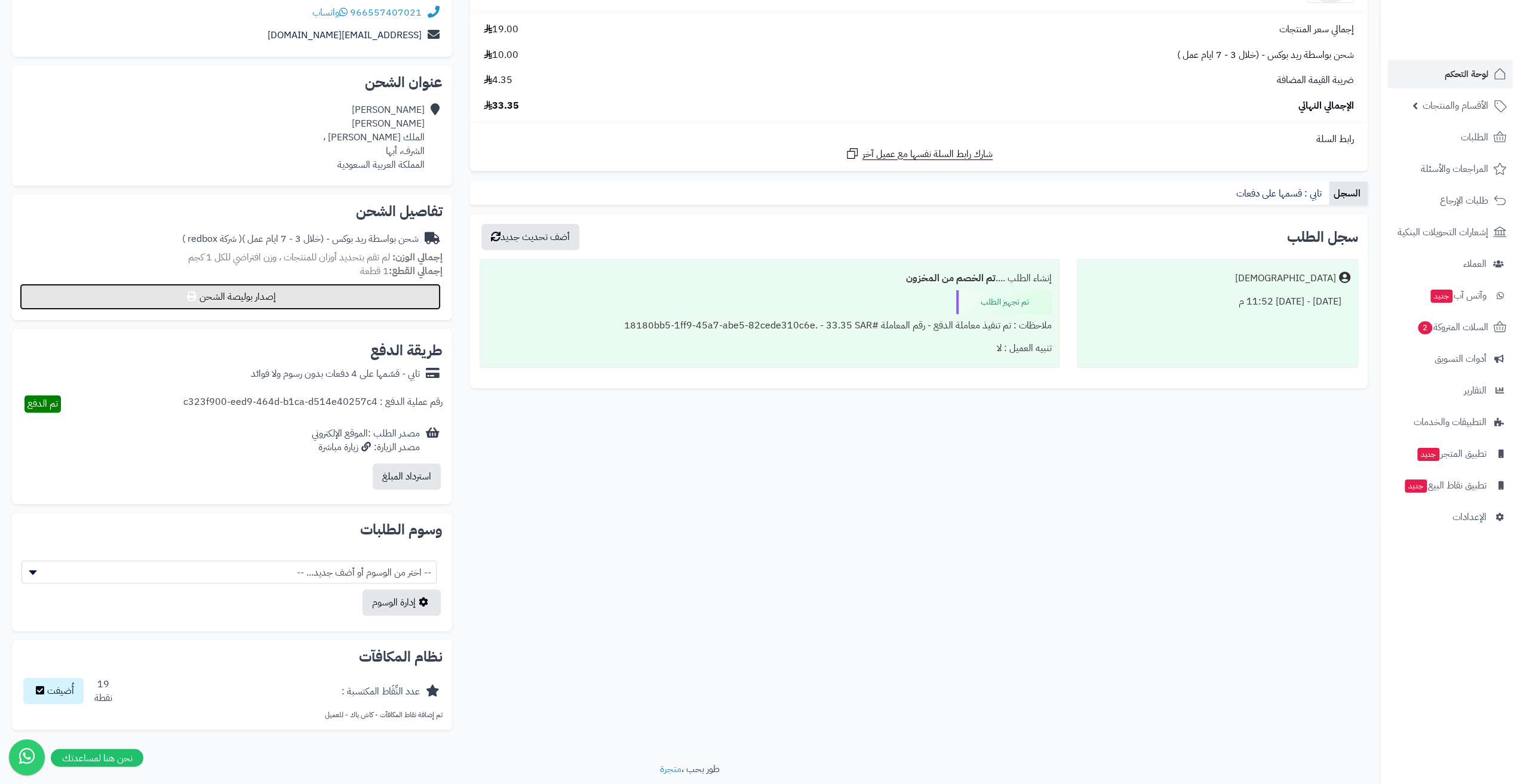
click at [384, 301] on button "إصدار بوليصة الشحن" at bounding box center [229, 296] width 421 height 26
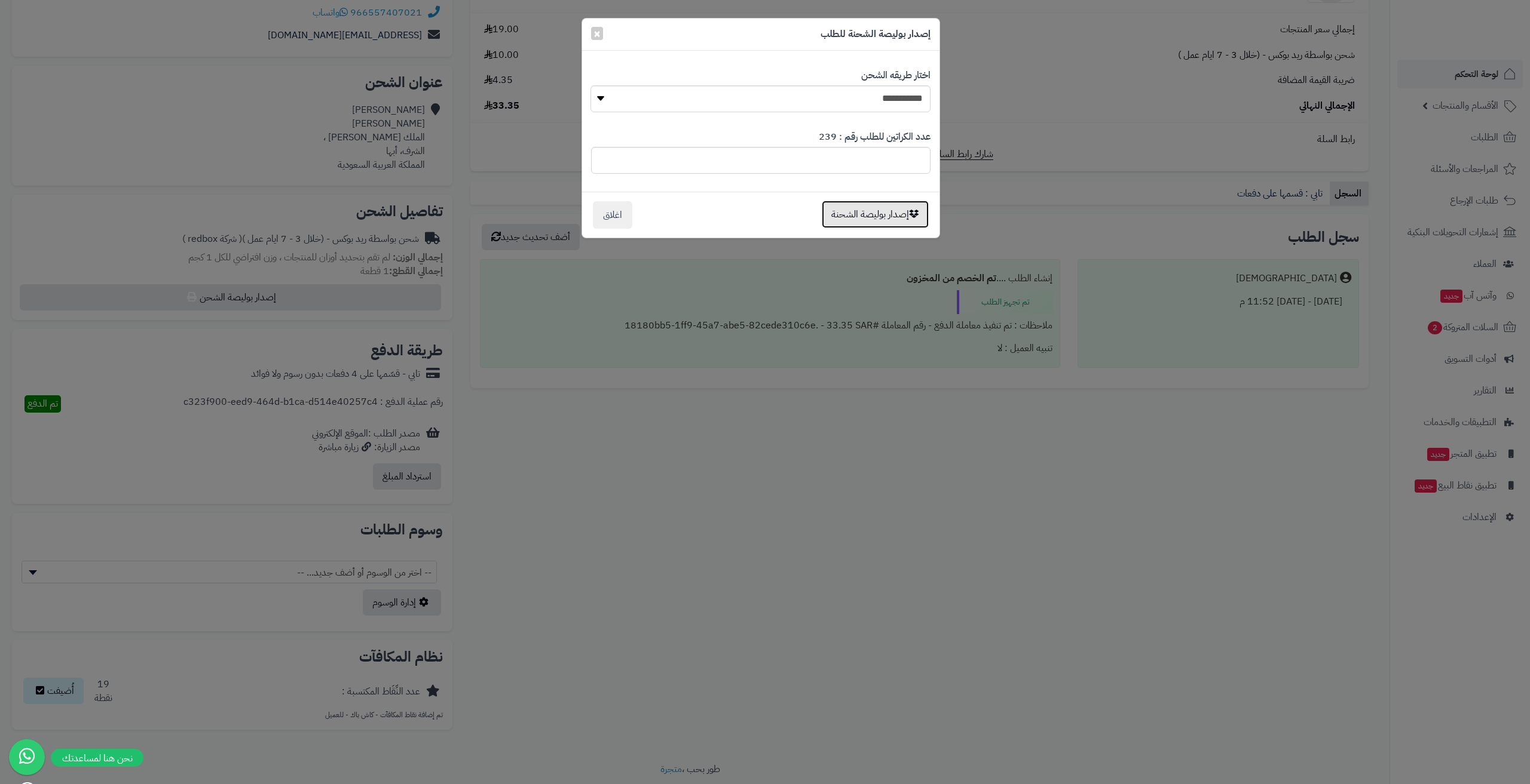
click at [841, 210] on button "إصدار بوليصة الشحنة" at bounding box center [875, 214] width 107 height 27
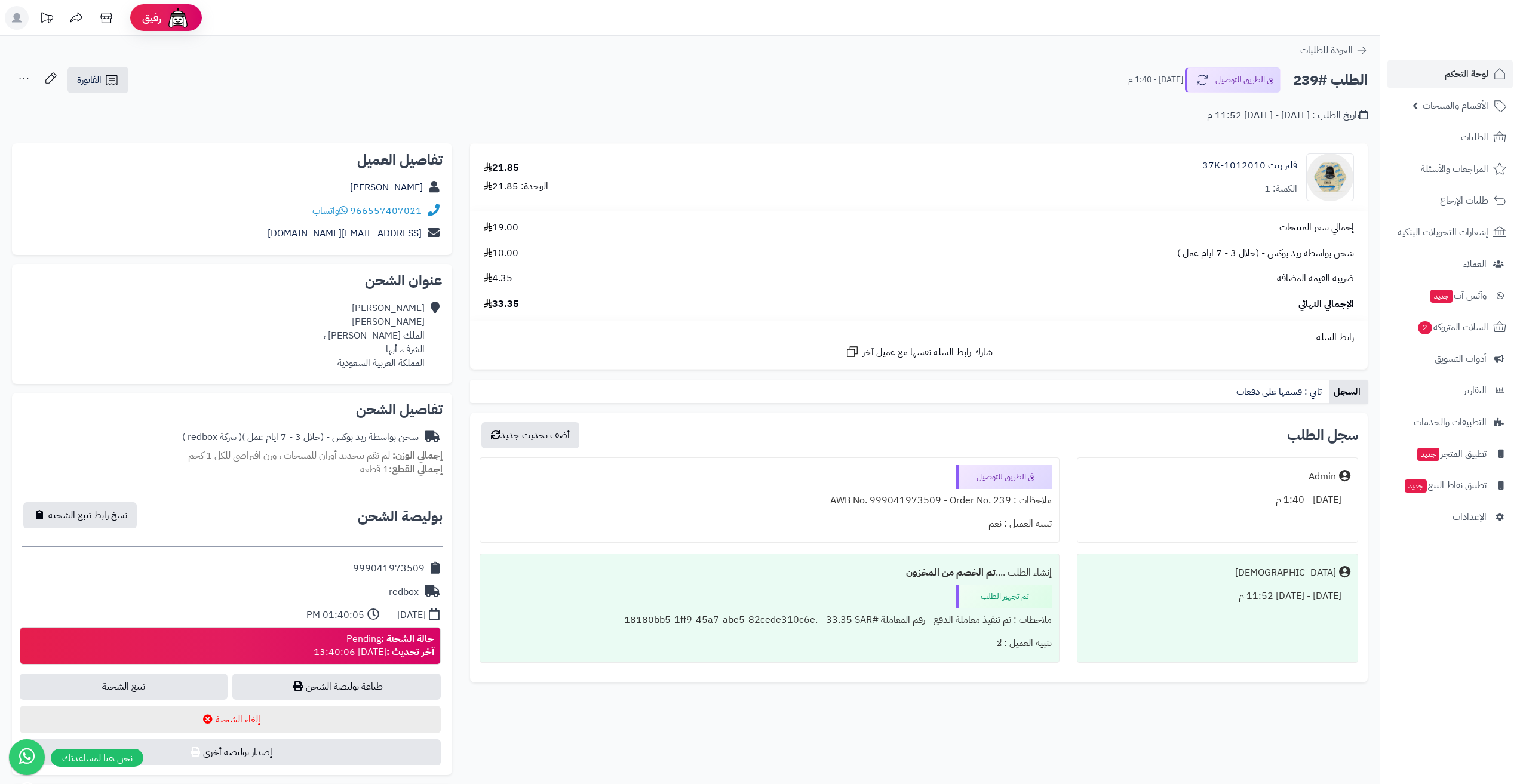
scroll to position [198, 0]
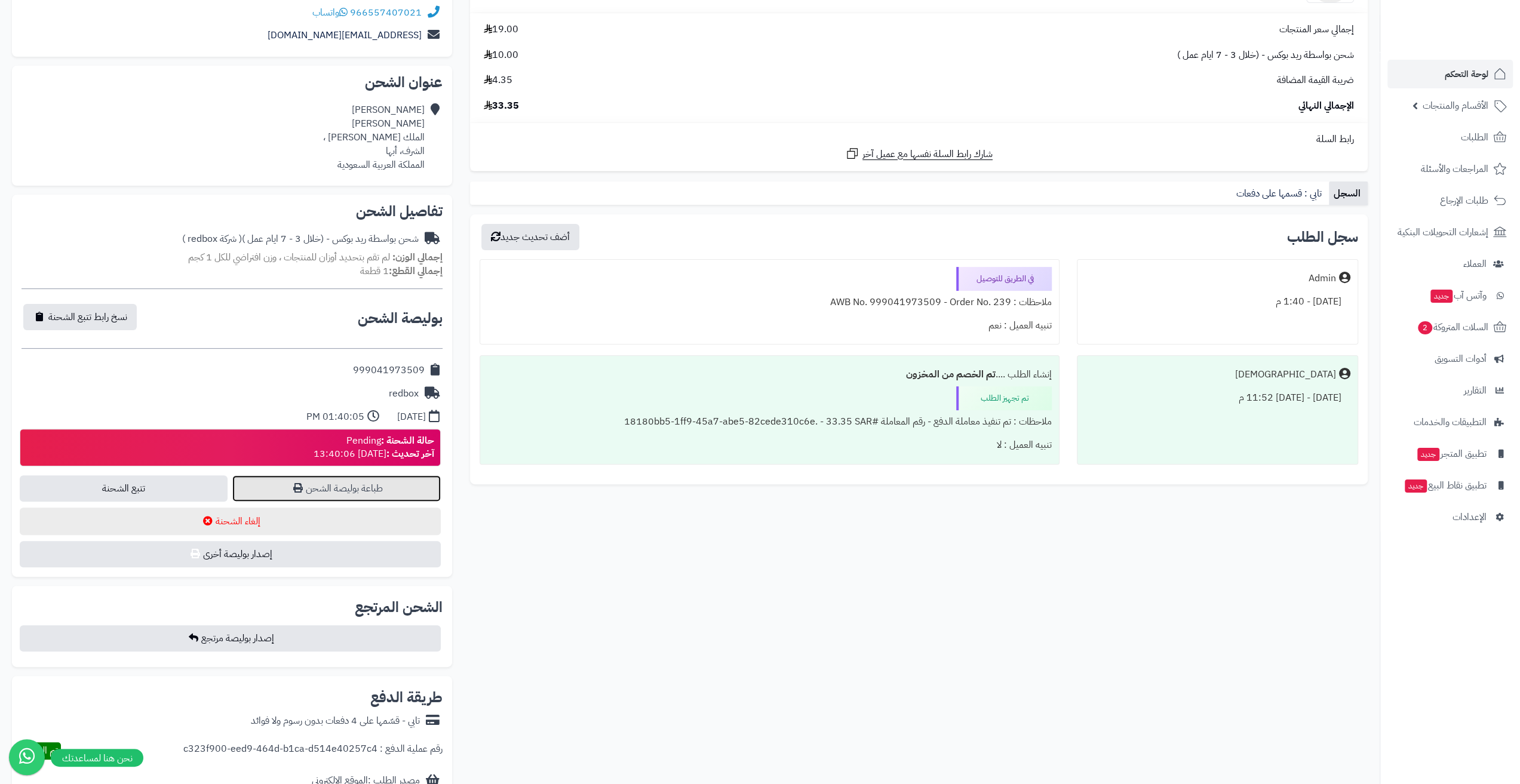
click at [311, 499] on link "طباعة بوليصة الشحن" at bounding box center [336, 489] width 208 height 26
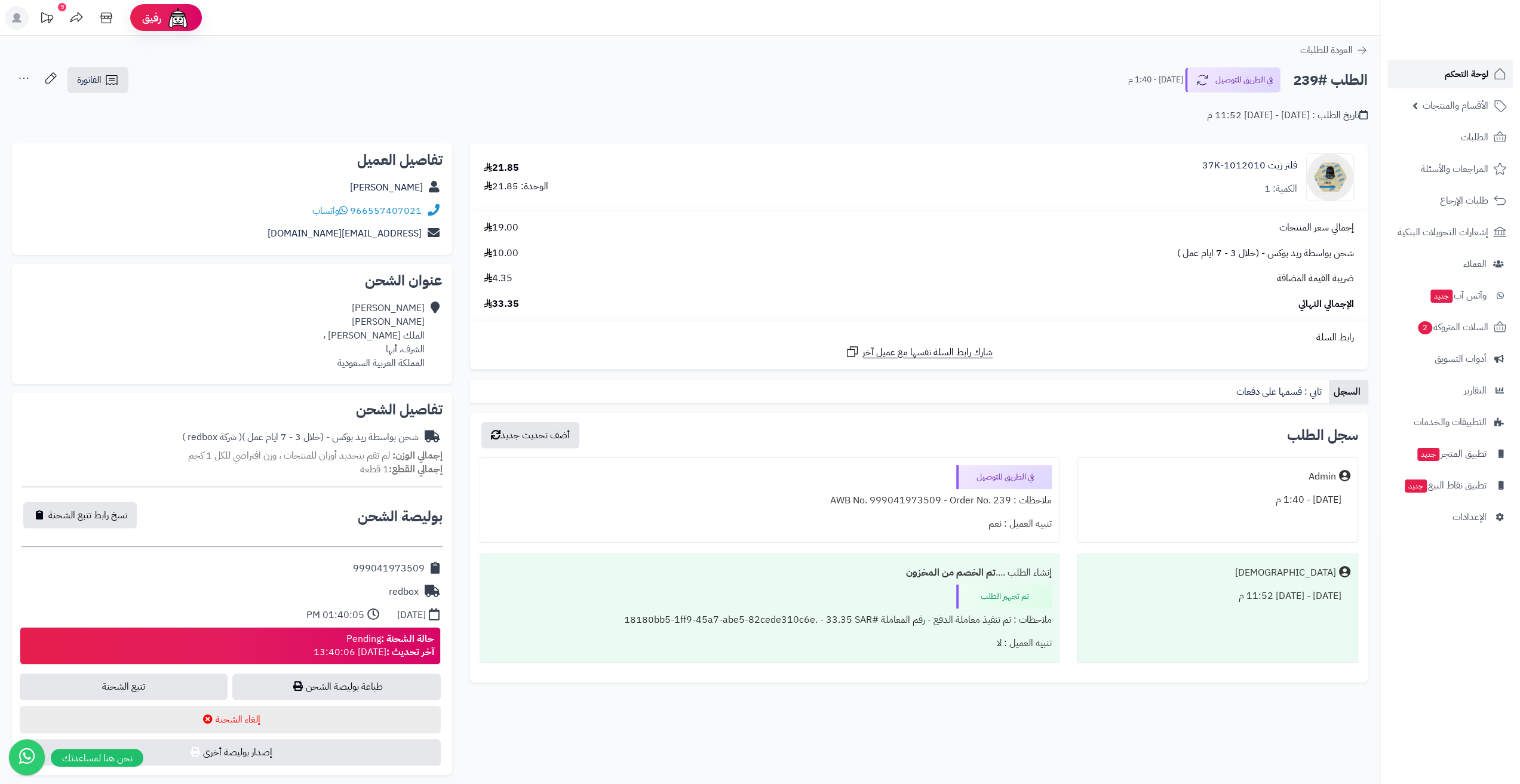
click at [1439, 74] on link "لوحة التحكم" at bounding box center [1451, 75] width 125 height 29
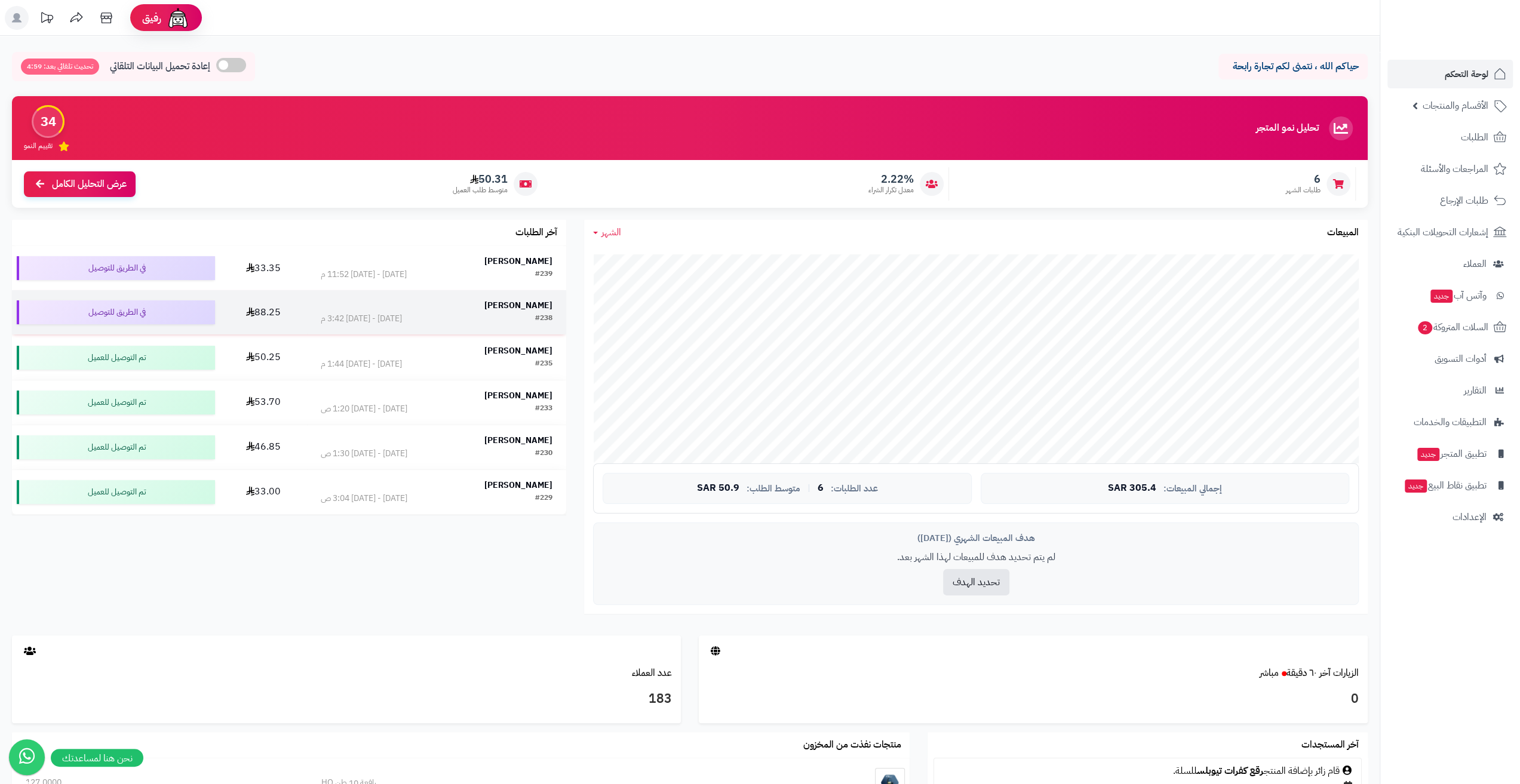
click at [379, 322] on div "[DATE] - [DATE] 3:42 م" at bounding box center [362, 319] width 81 height 12
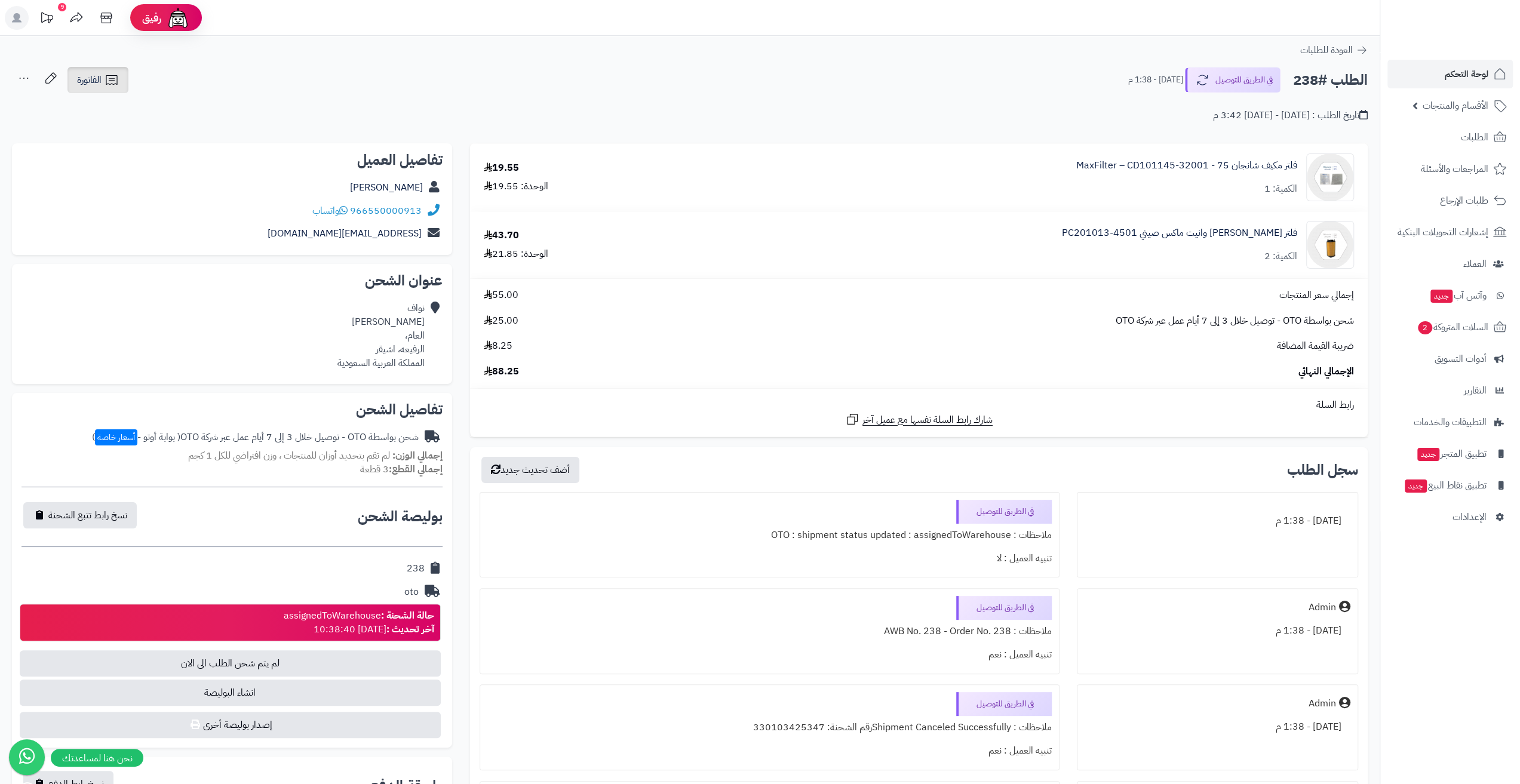
click at [102, 84] on link "الفاتورة" at bounding box center [98, 80] width 61 height 26
click at [147, 106] on link "طباعة الفاتورة" at bounding box center [130, 111] width 127 height 27
click at [1440, 75] on link "لوحة التحكم" at bounding box center [1451, 75] width 125 height 29
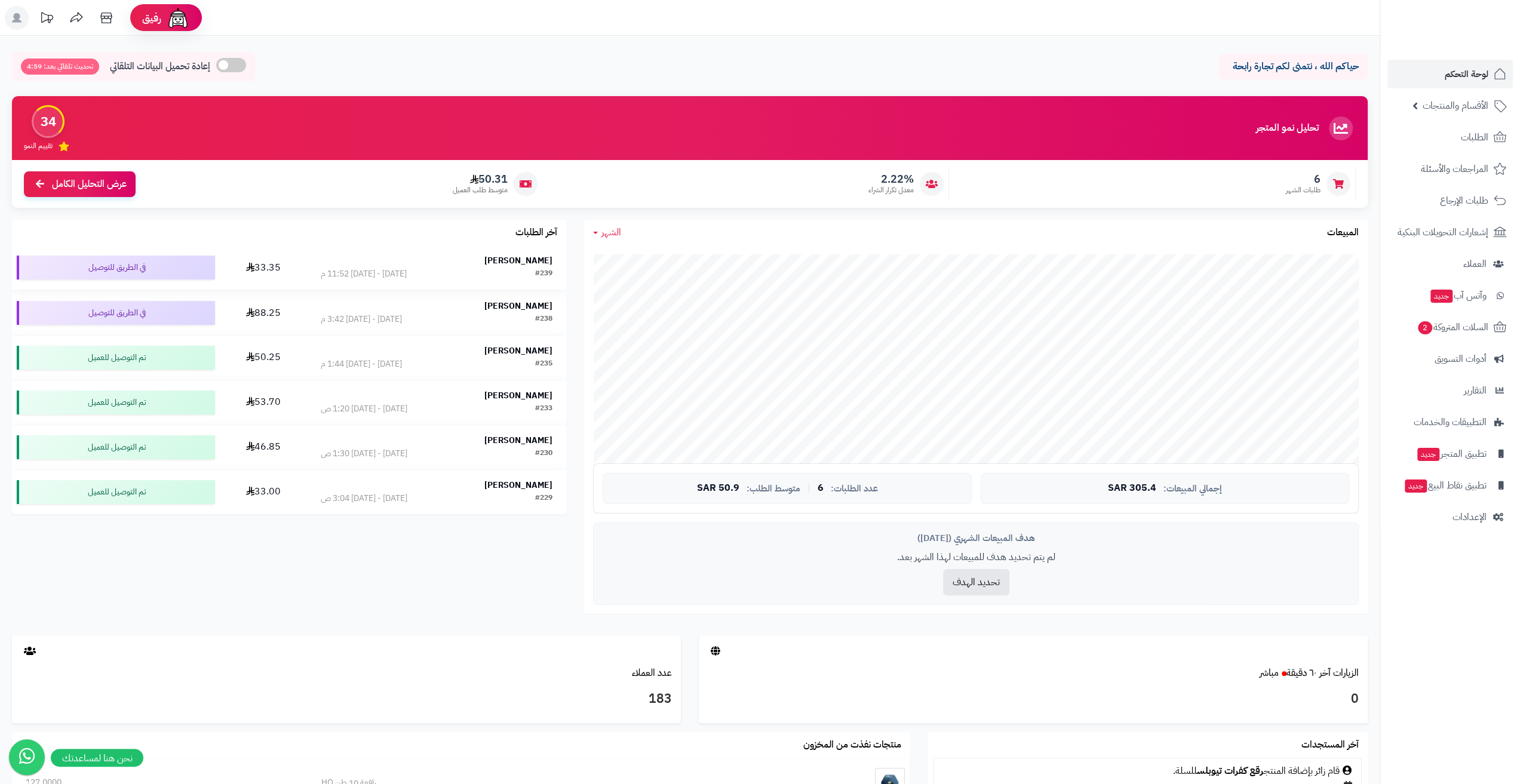
click at [374, 268] on div "[DATE] - [DATE] 11:52 م" at bounding box center [364, 274] width 86 height 12
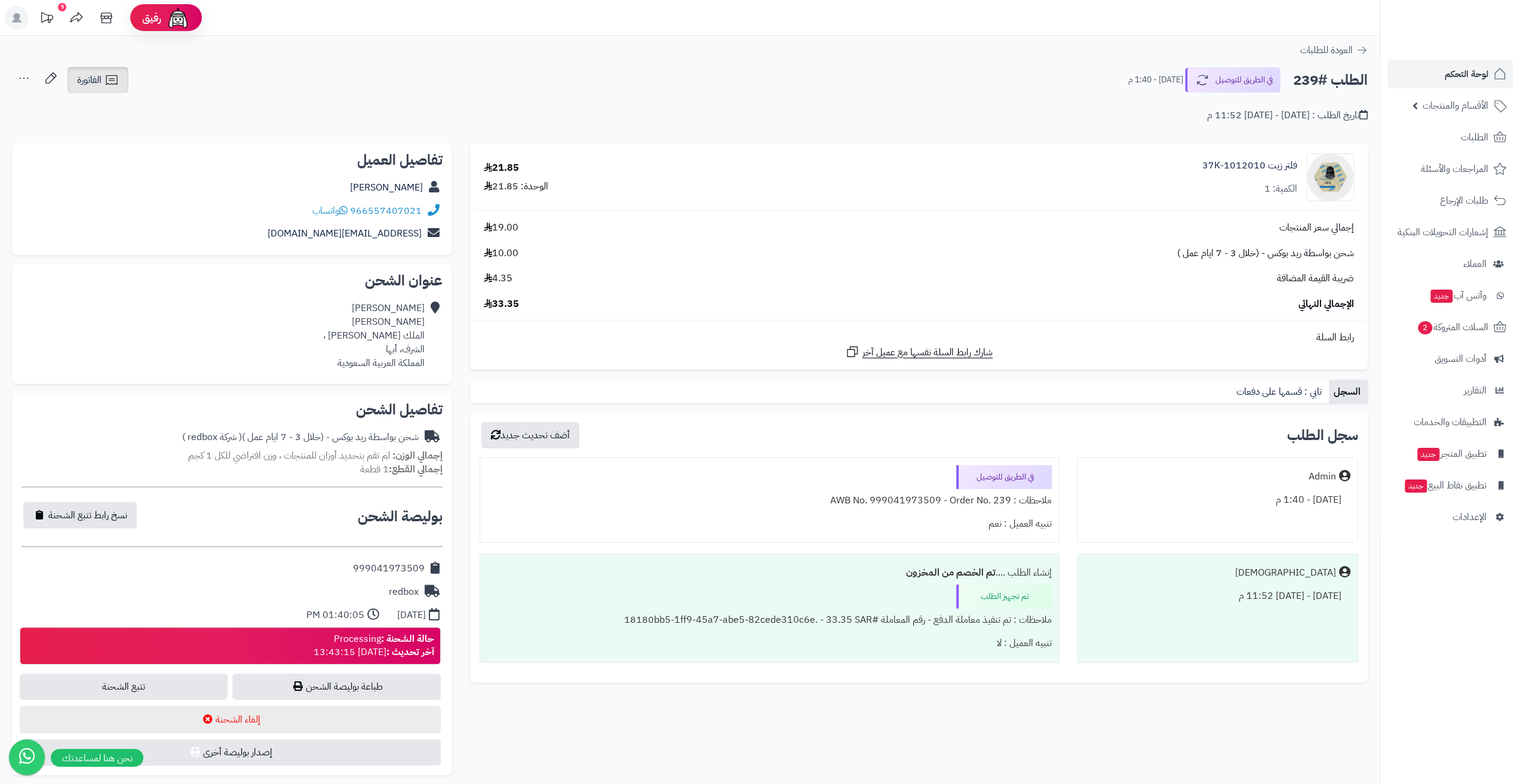
click at [86, 84] on span "الفاتورة" at bounding box center [89, 80] width 25 height 14
click at [120, 104] on link "طباعة الفاتورة" at bounding box center [130, 111] width 127 height 27
